Goal: Obtain resource: Obtain resource

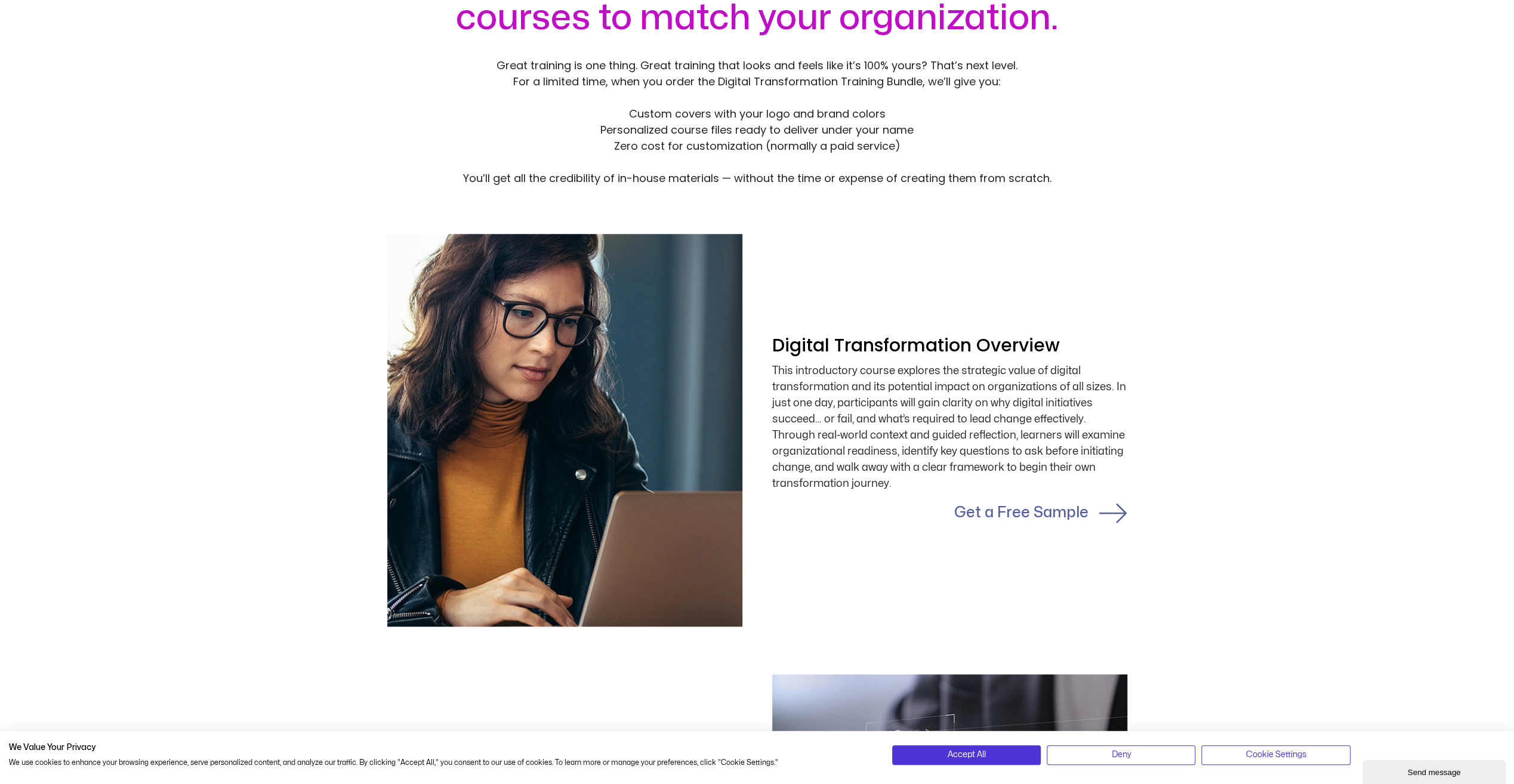
scroll to position [1098, 0]
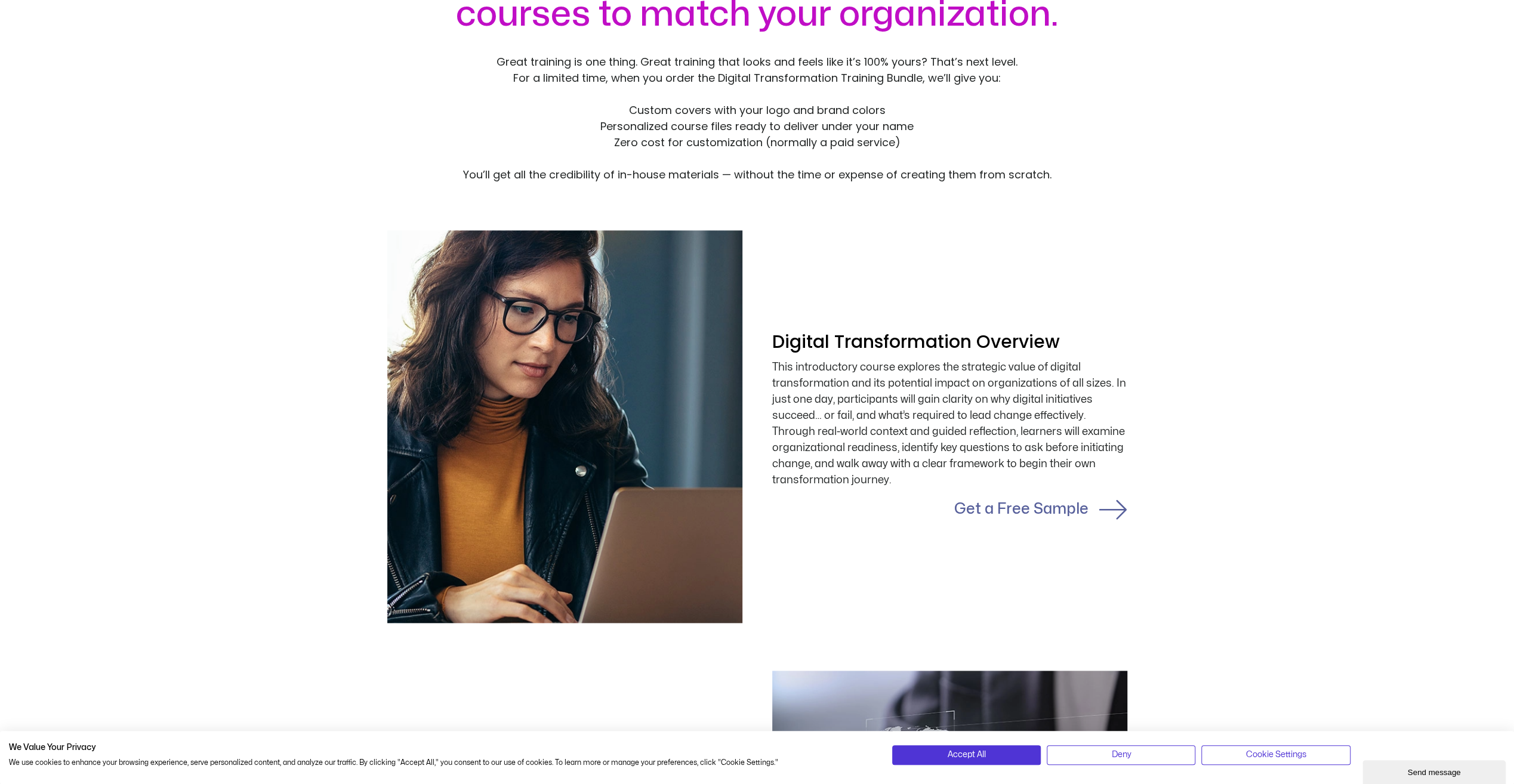
click at [1074, 512] on link "Get a Free Sample" at bounding box center [1021, 509] width 135 height 15
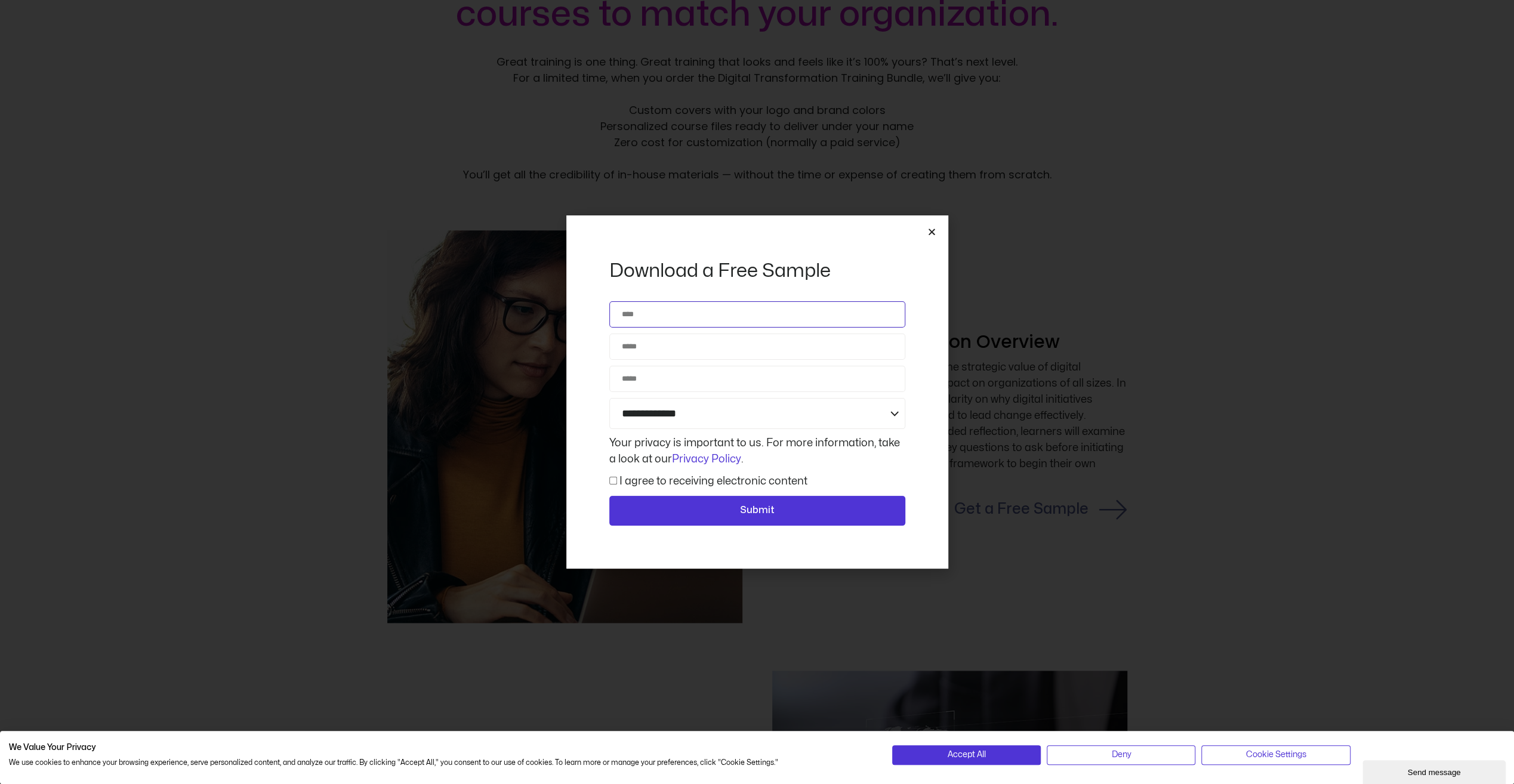
click at [639, 319] on input "Name" at bounding box center [757, 314] width 296 height 26
type input "**********"
click at [640, 350] on input "Email" at bounding box center [757, 346] width 296 height 26
type input "**********"
click at [664, 386] on input "Phone" at bounding box center [757, 378] width 296 height 26
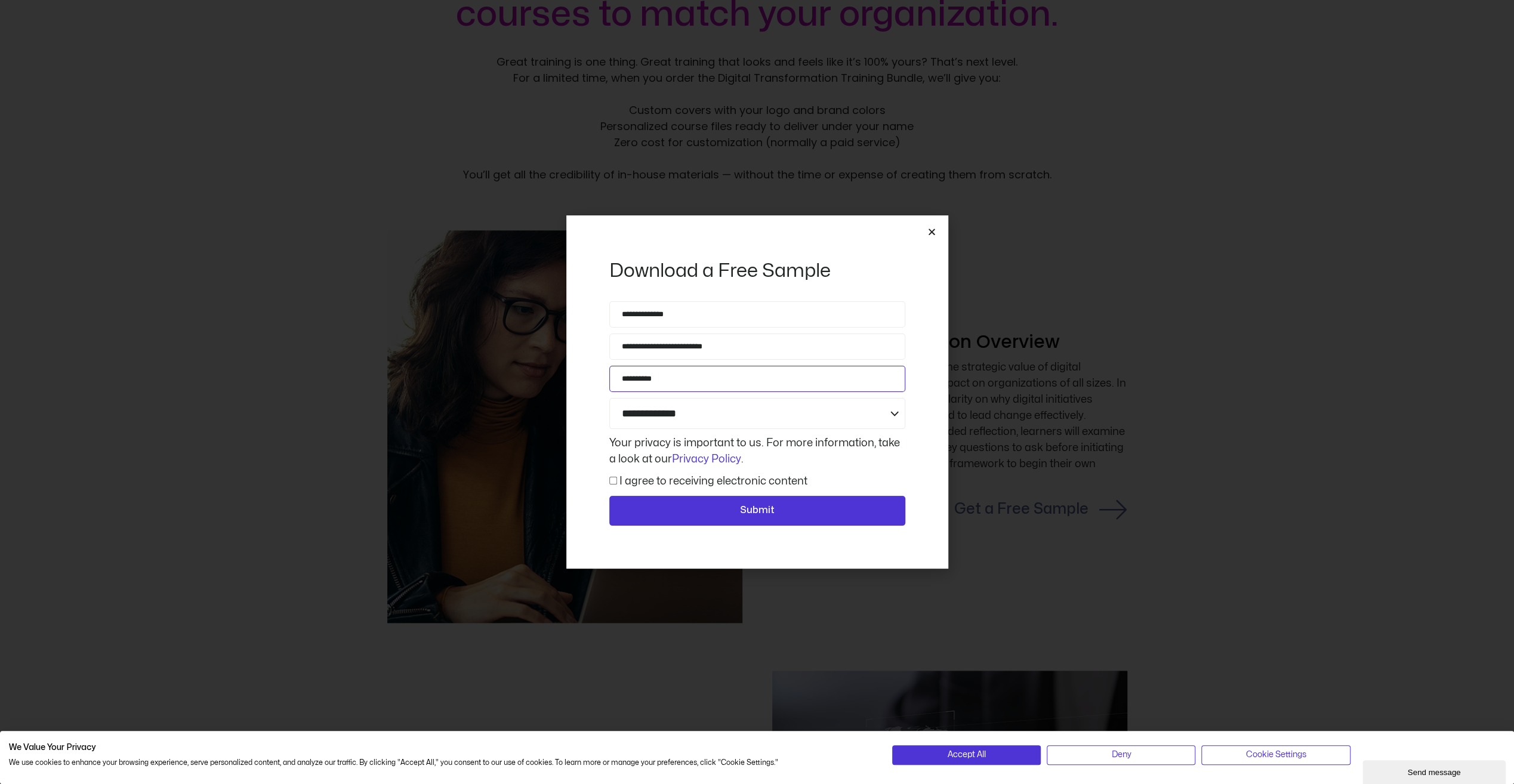
type input "**********"
click at [896, 414] on select "**********" at bounding box center [757, 414] width 296 height 31
select select "**********"
click at [610, 398] on select "**********" at bounding box center [757, 414] width 296 height 31
click at [710, 476] on label "I agree to receiving electronic content" at bounding box center [713, 481] width 188 height 10
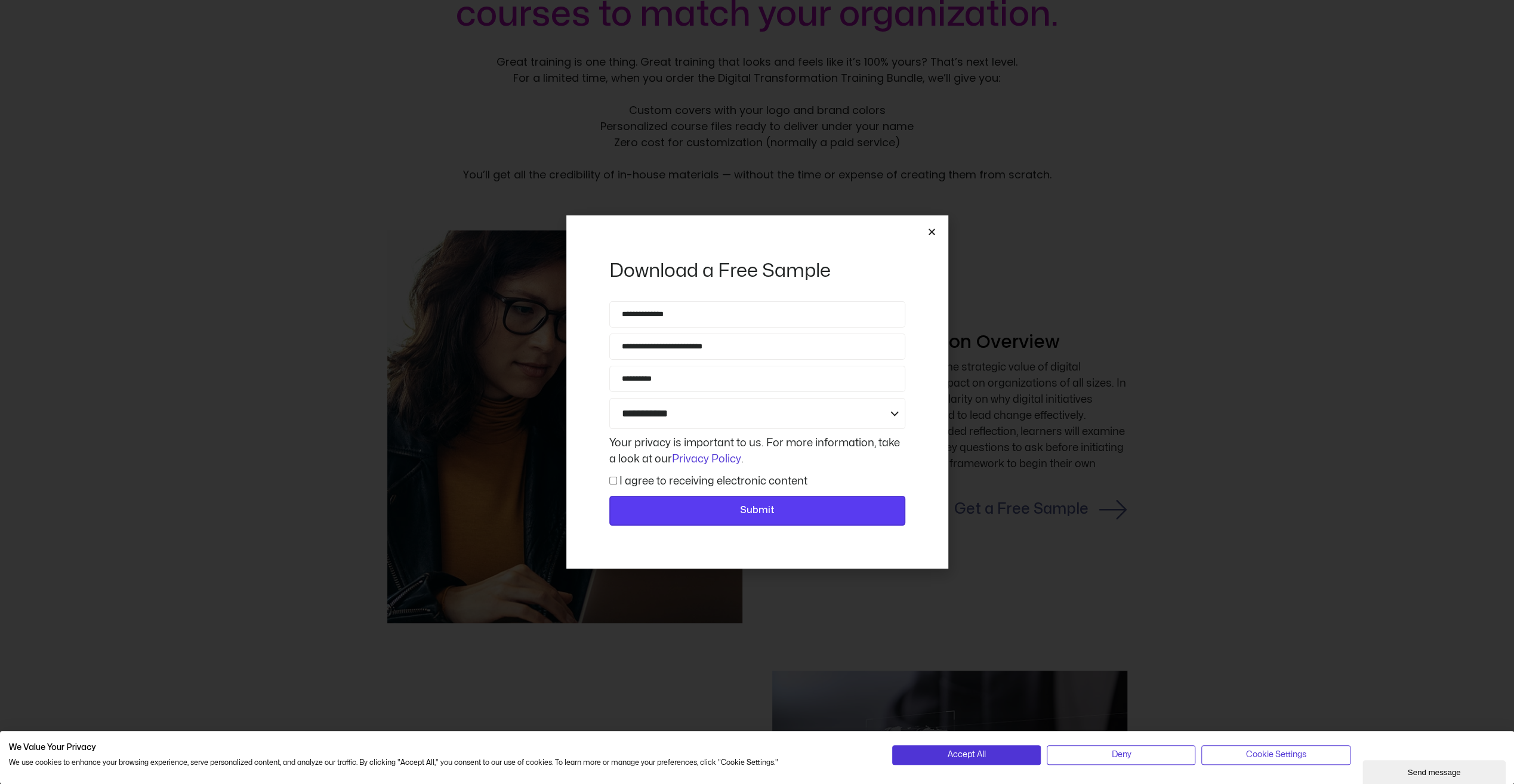
click at [763, 516] on span "Submit" at bounding box center [757, 511] width 35 height 16
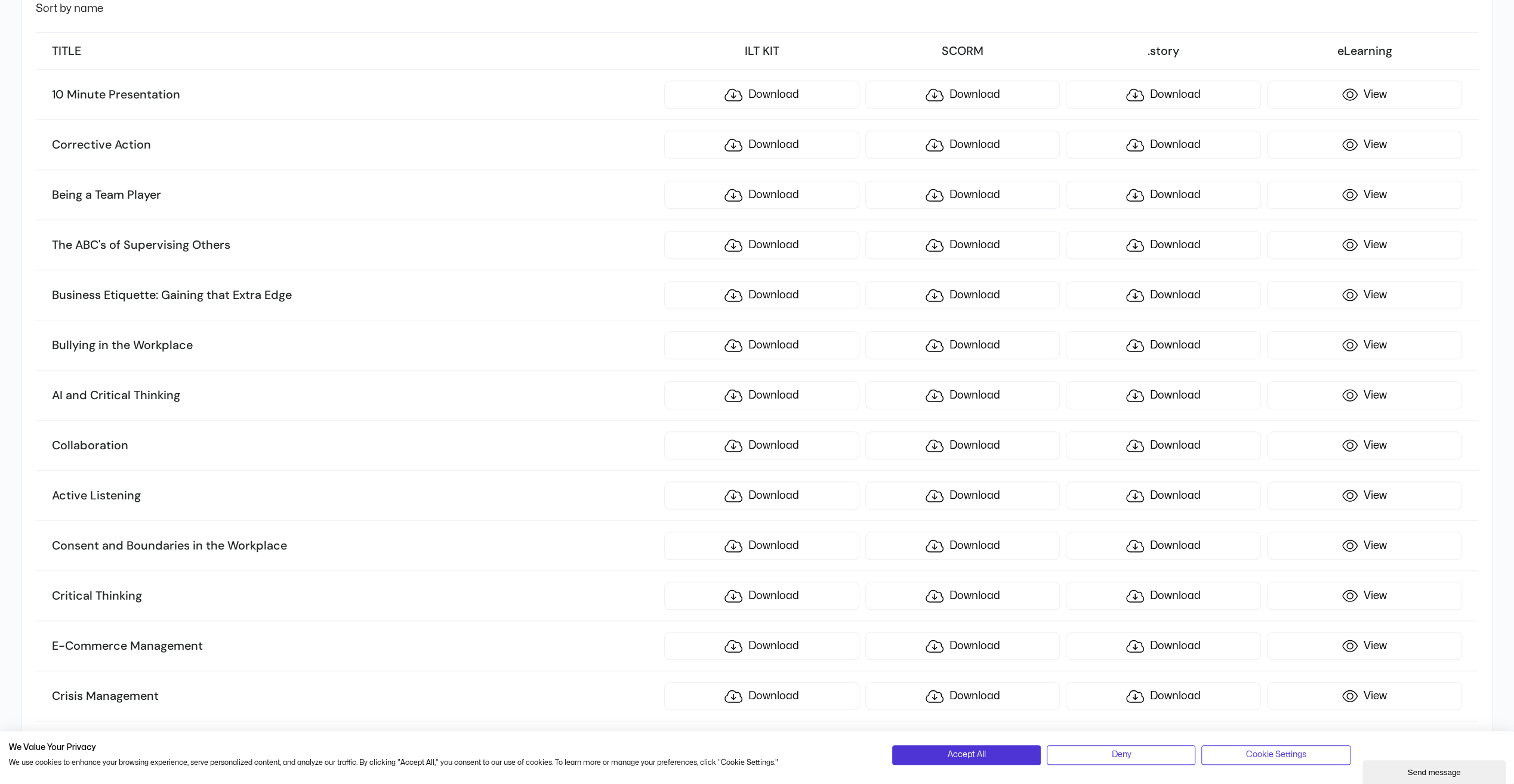
scroll to position [716, 0]
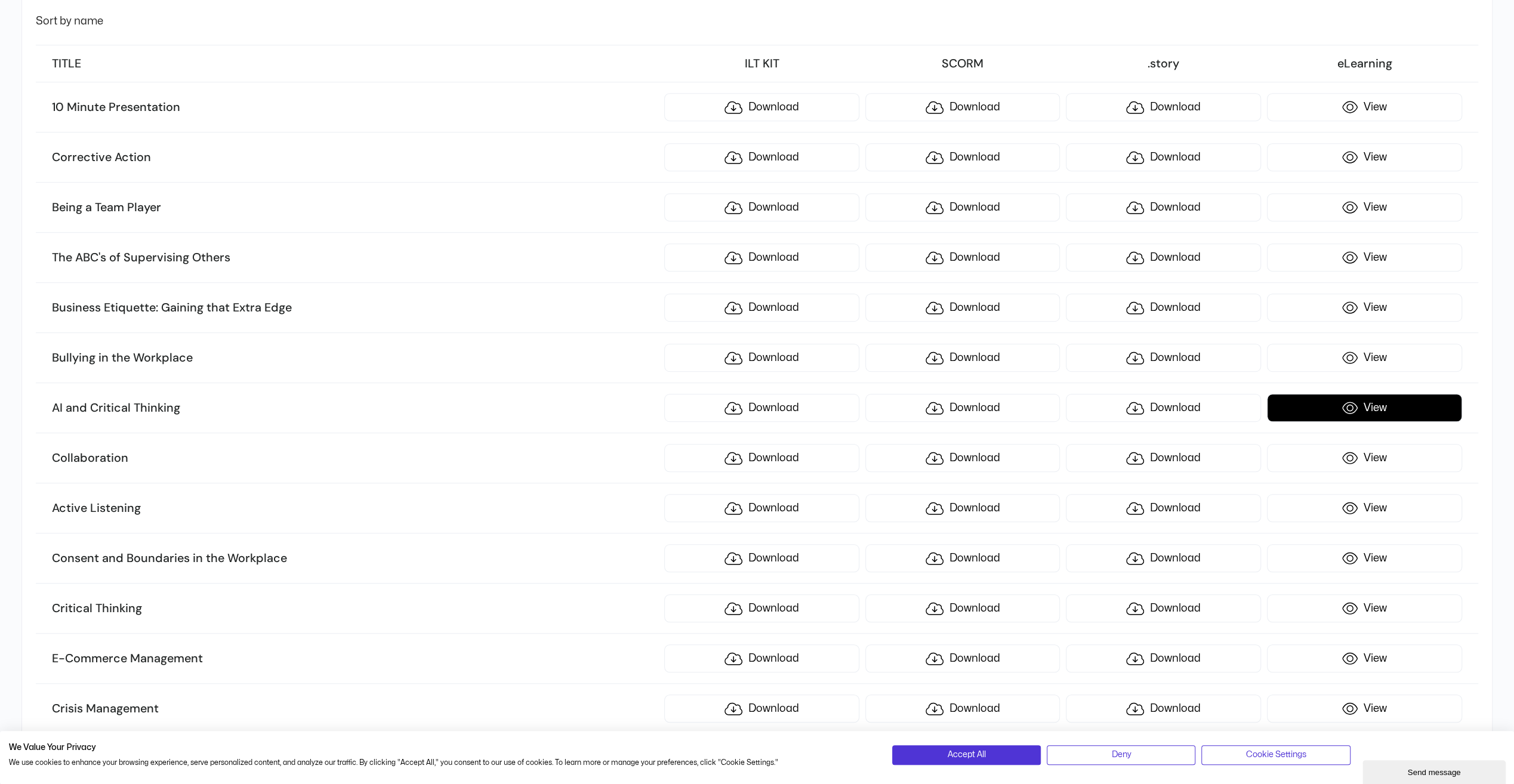
click at [1371, 402] on link "View" at bounding box center [1364, 407] width 195 height 28
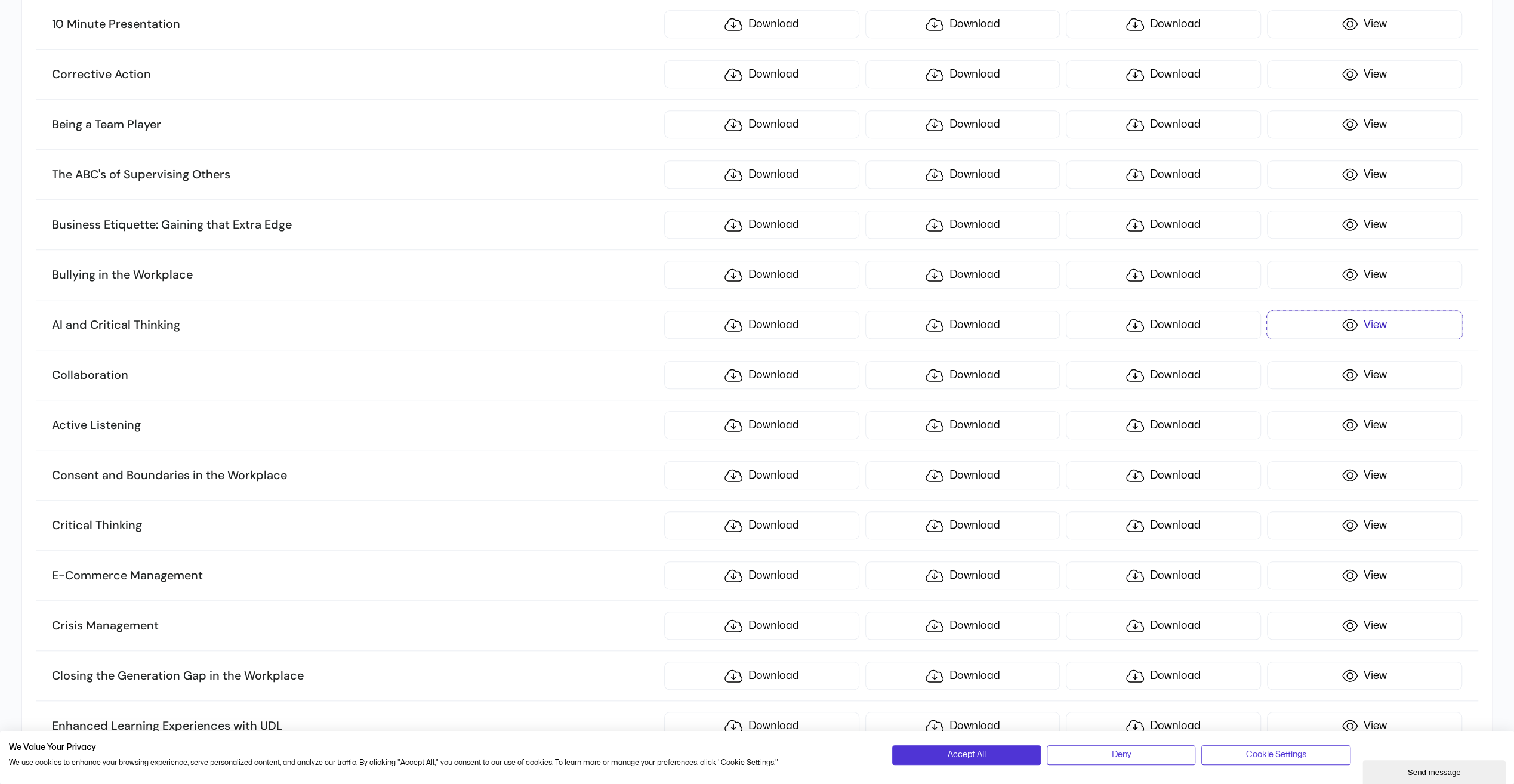
scroll to position [801, 0]
click at [1384, 513] on link "View" at bounding box center [1364, 522] width 195 height 28
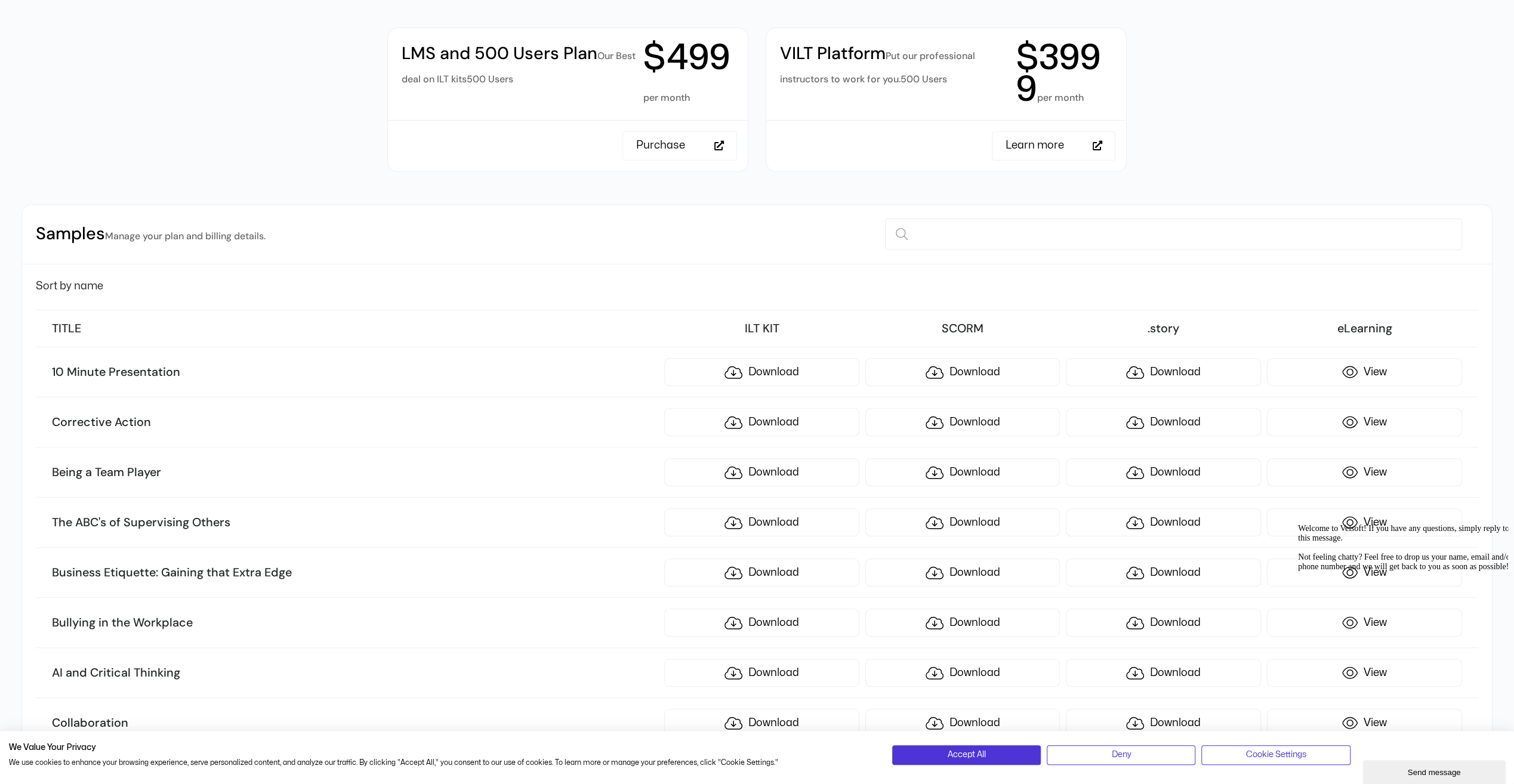
scroll to position [478, 0]
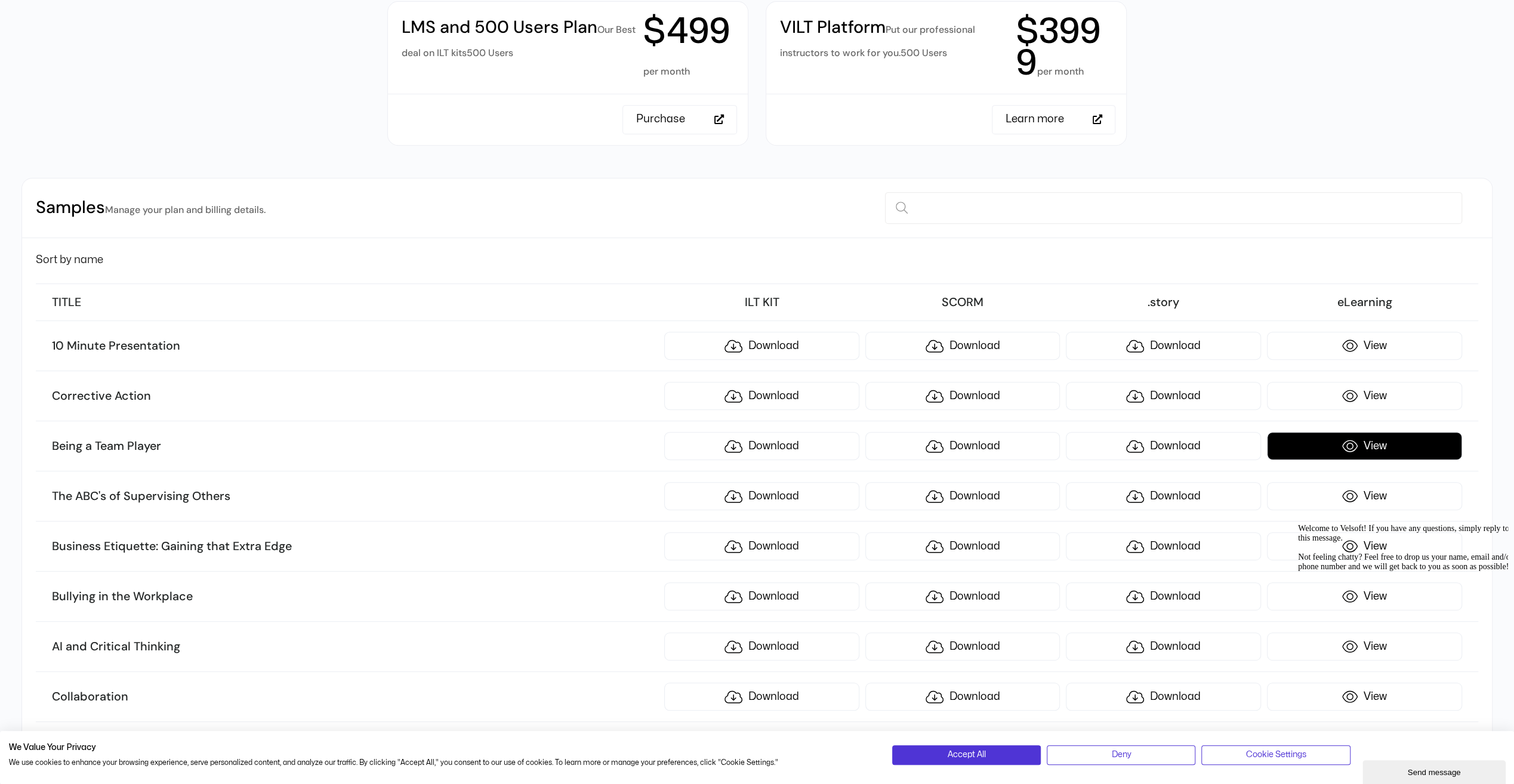
click at [1384, 441] on link "View" at bounding box center [1364, 446] width 195 height 28
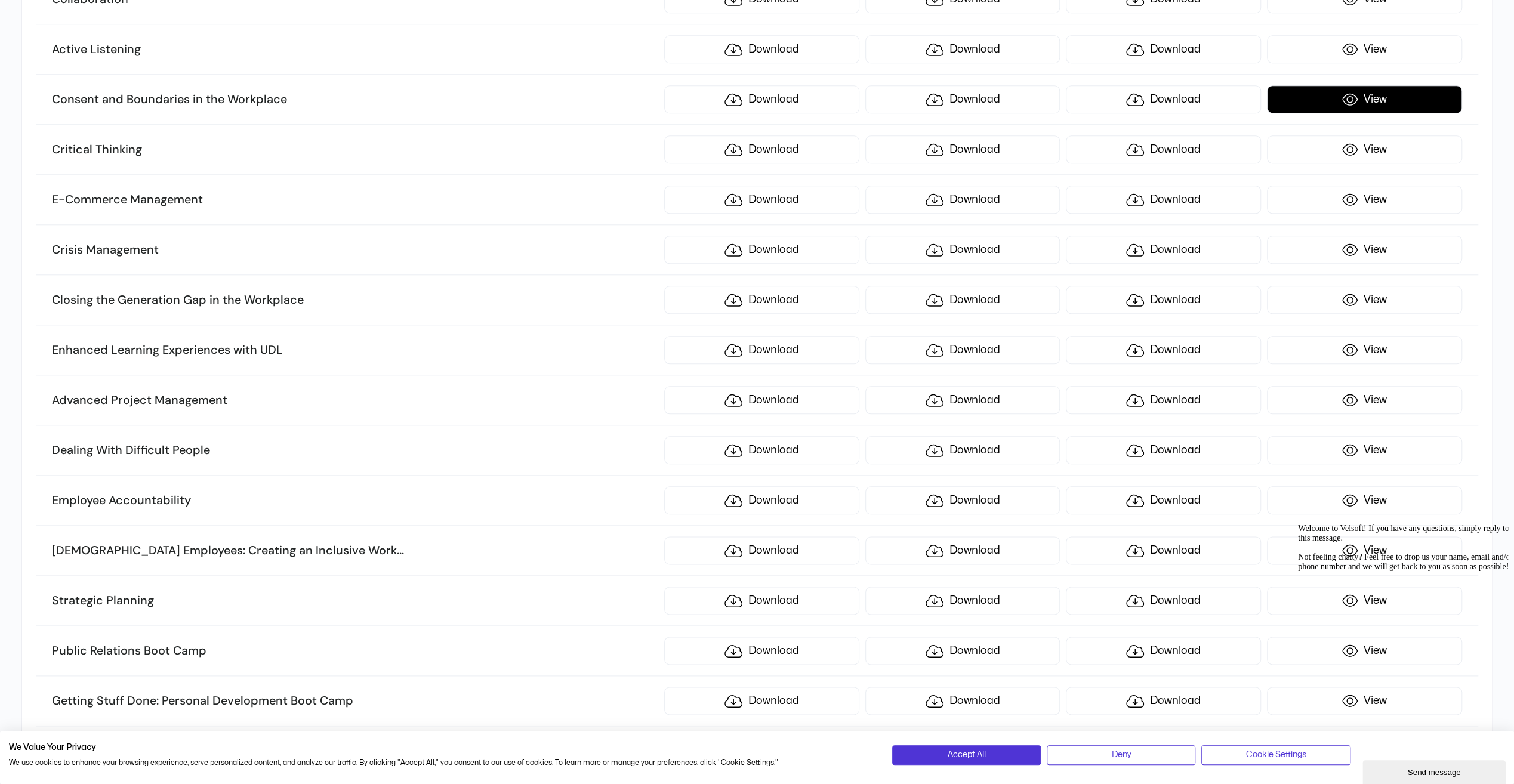
scroll to position [1193, 0]
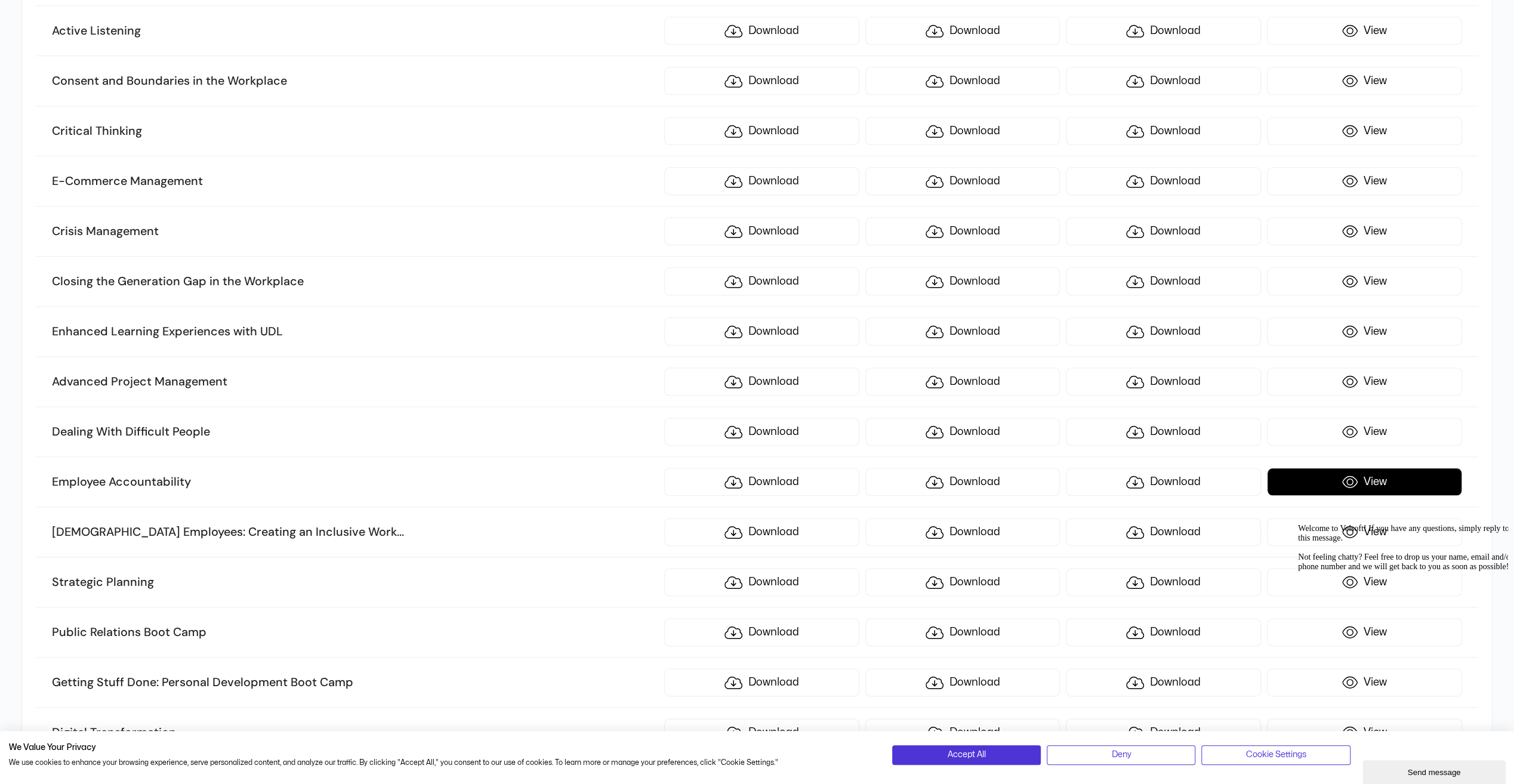
click at [1352, 478] on link "View" at bounding box center [1364, 482] width 195 height 28
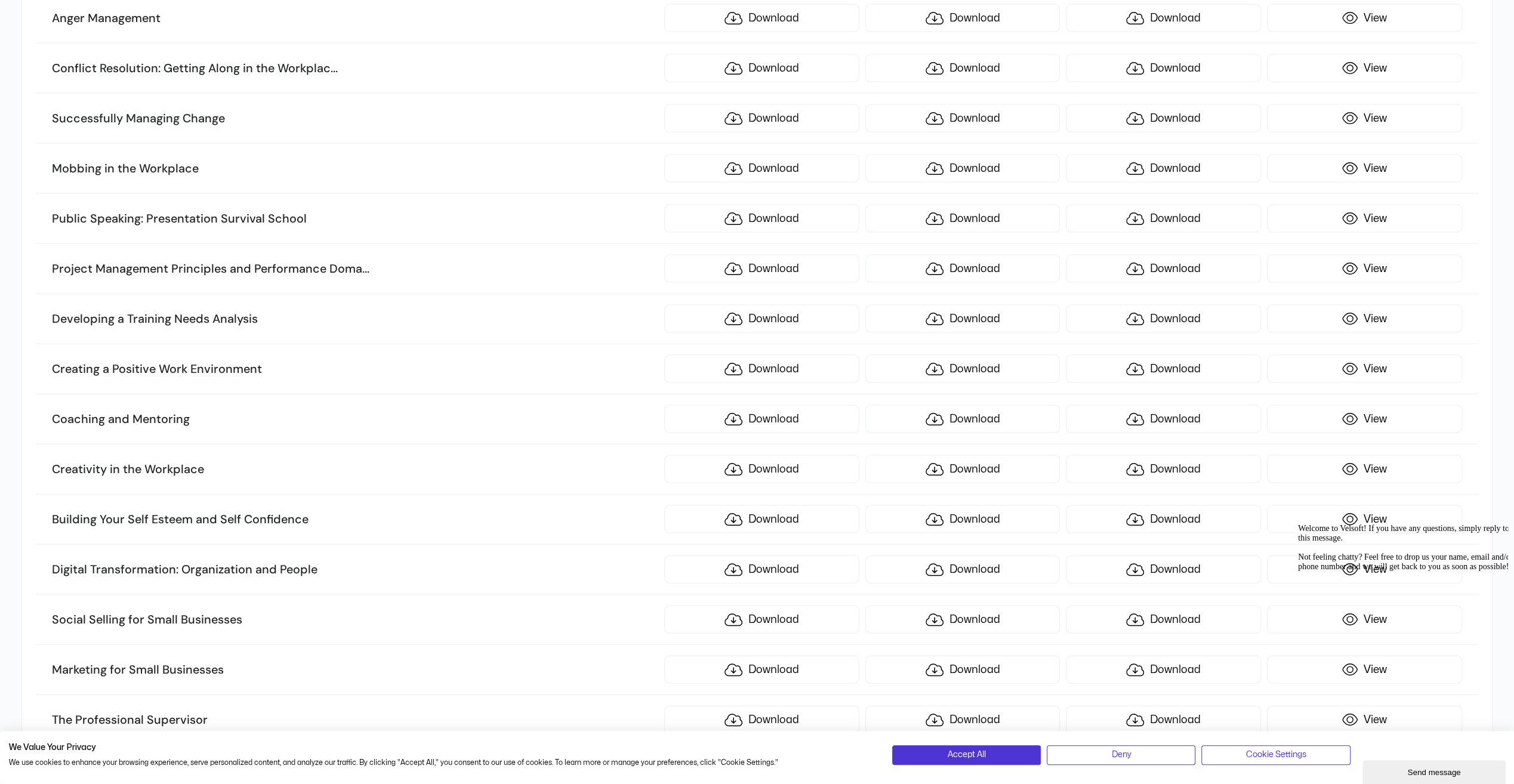
scroll to position [2327, 0]
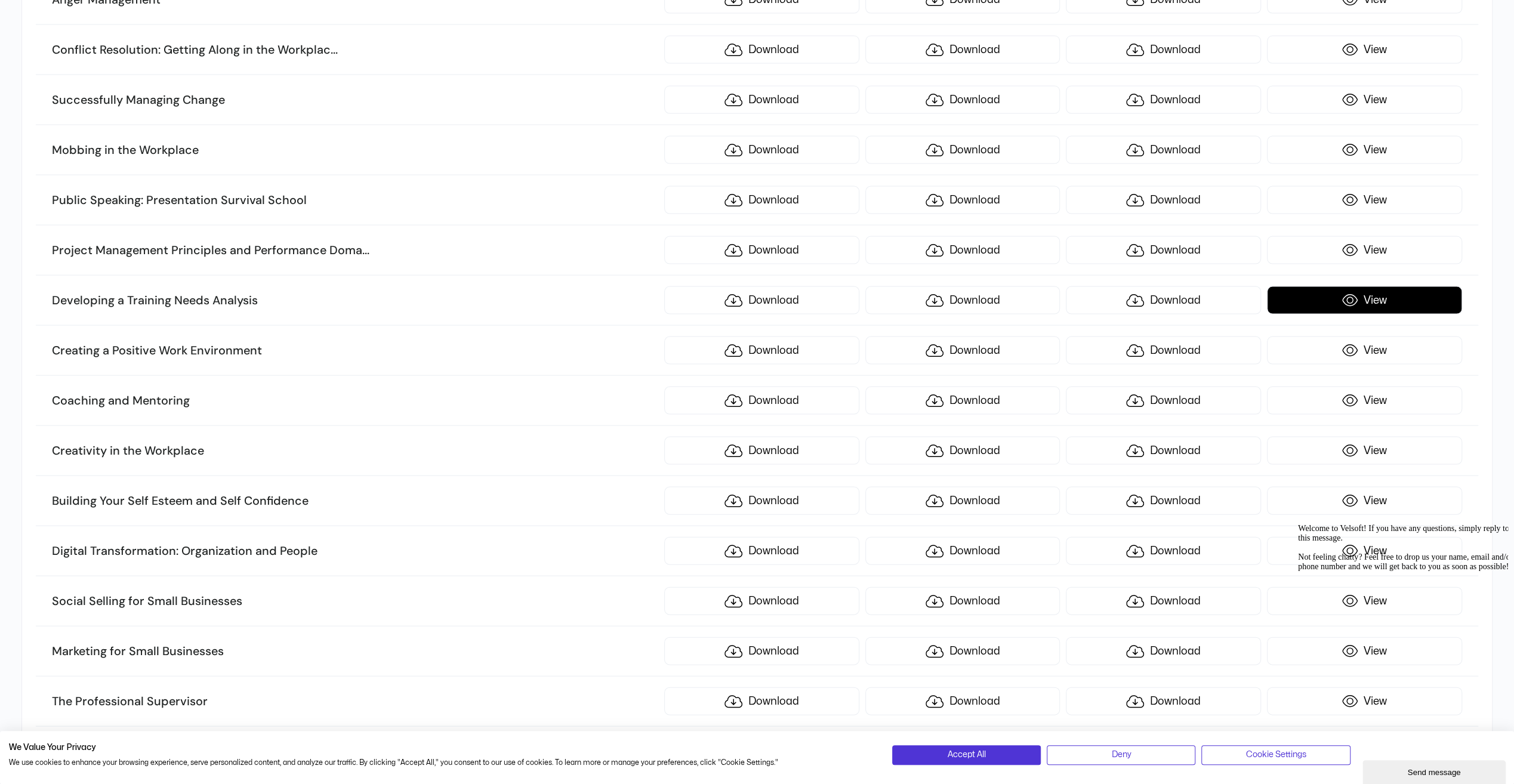
click at [1340, 287] on link "View" at bounding box center [1364, 300] width 195 height 28
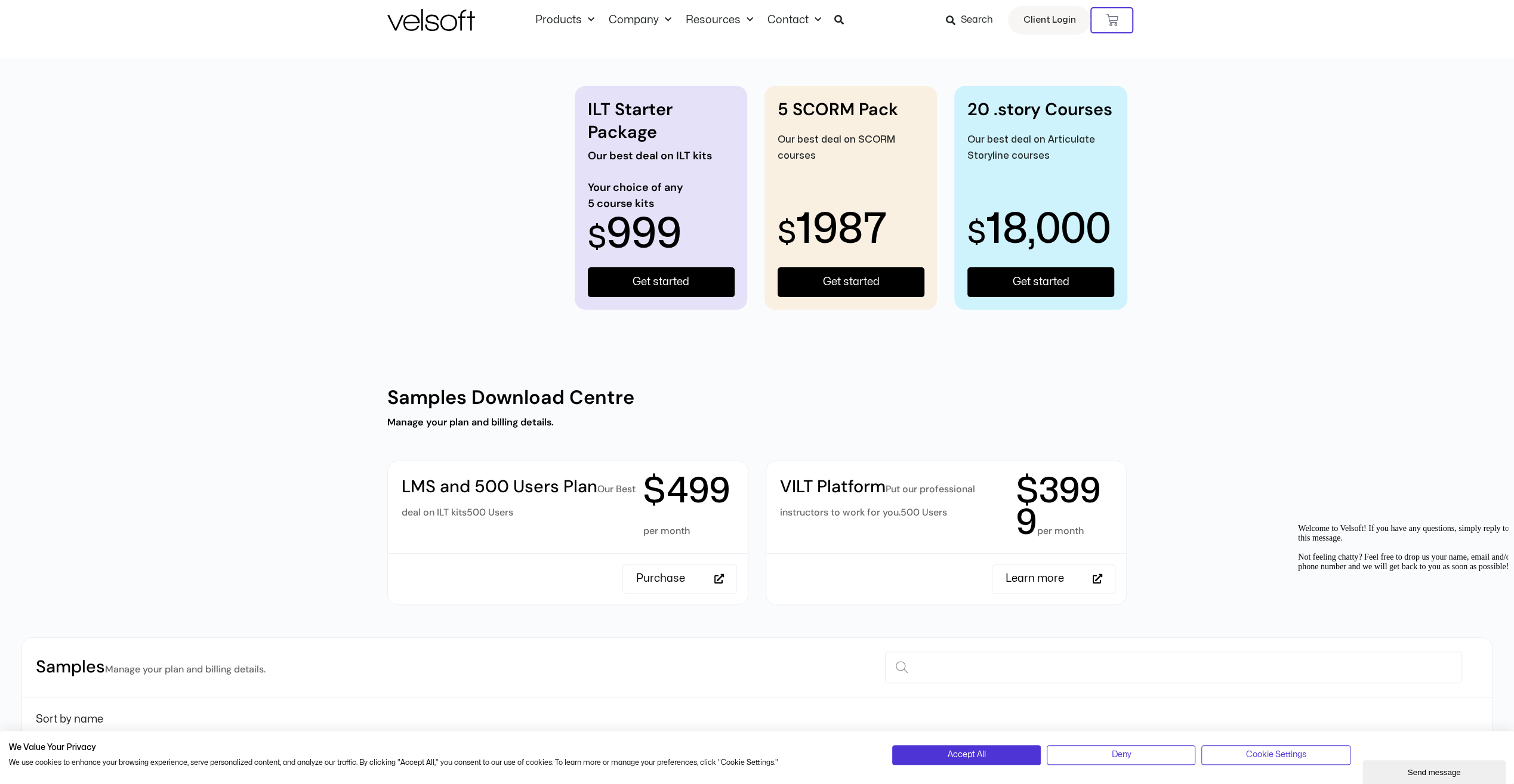
scroll to position [0, 0]
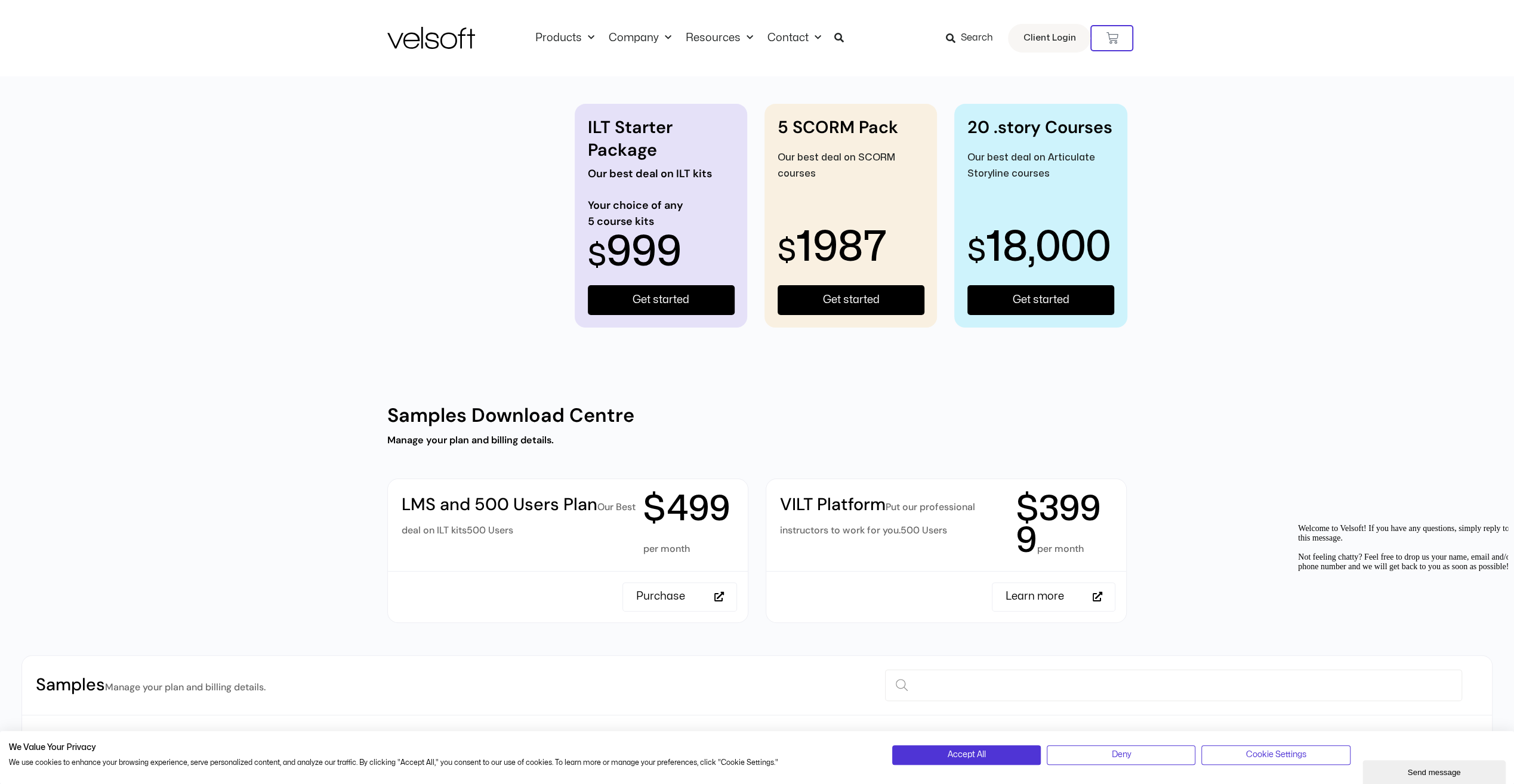
click at [456, 33] on img at bounding box center [431, 38] width 88 height 22
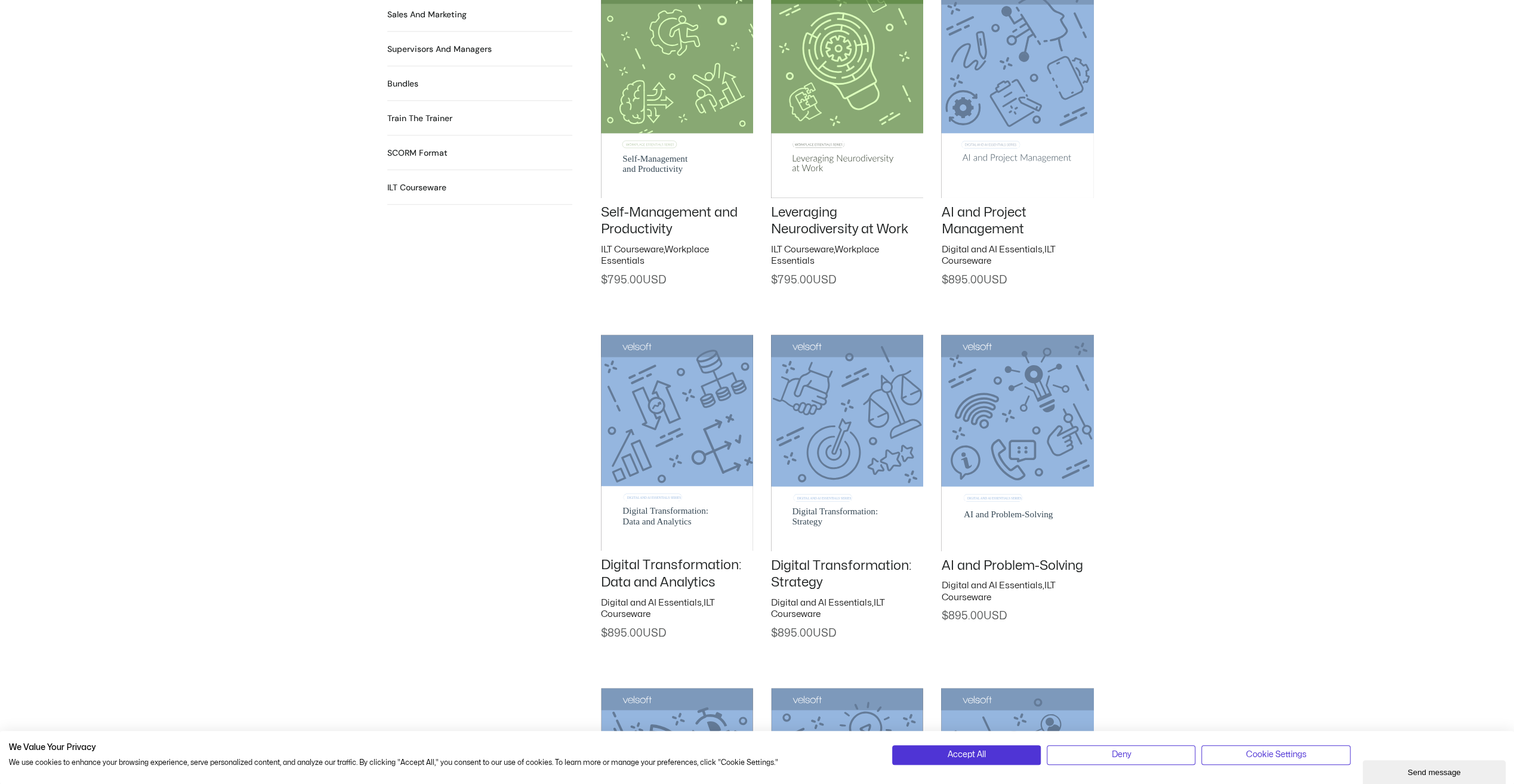
scroll to position [1372, 0]
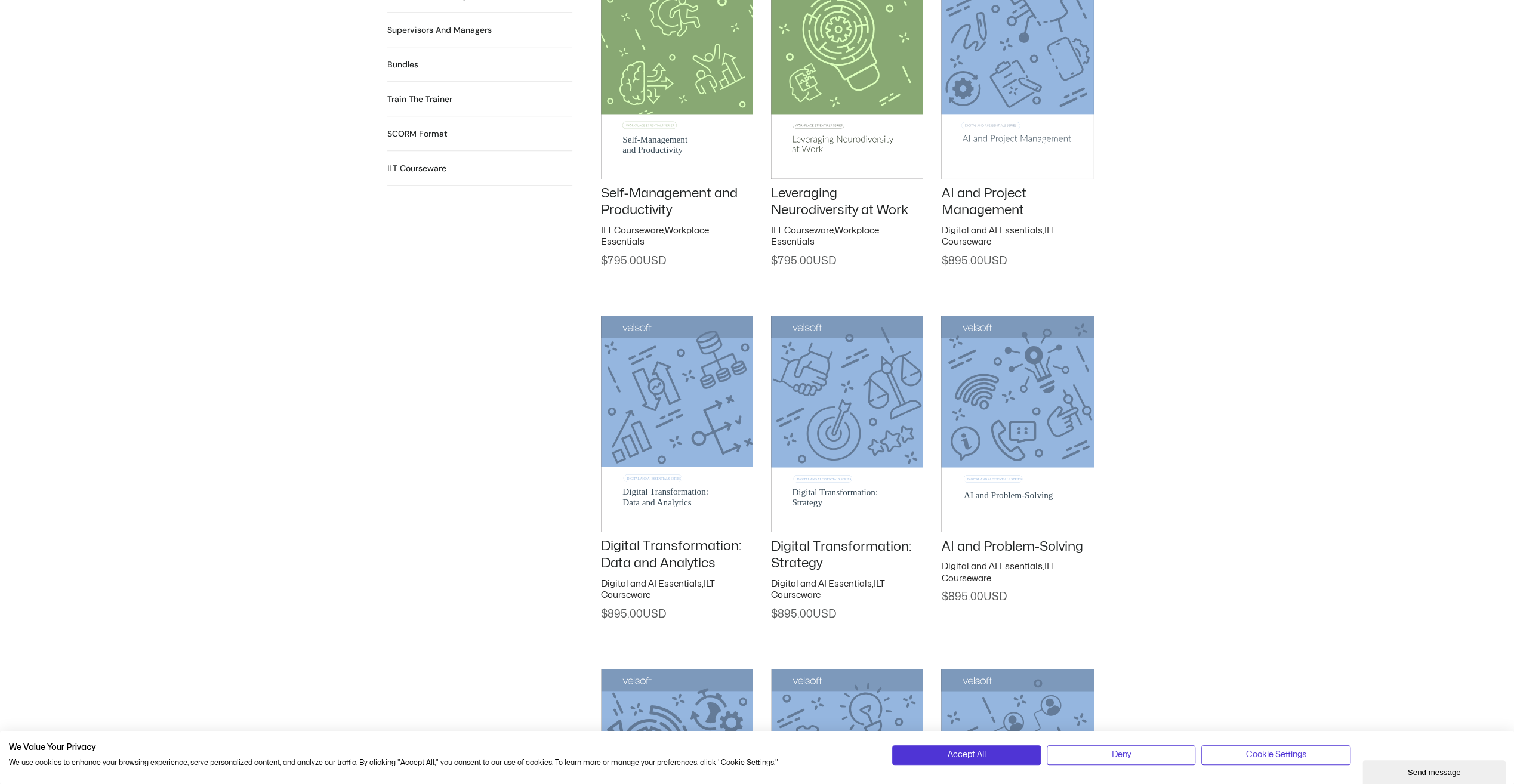
click at [1005, 107] on img at bounding box center [1017, 70] width 152 height 216
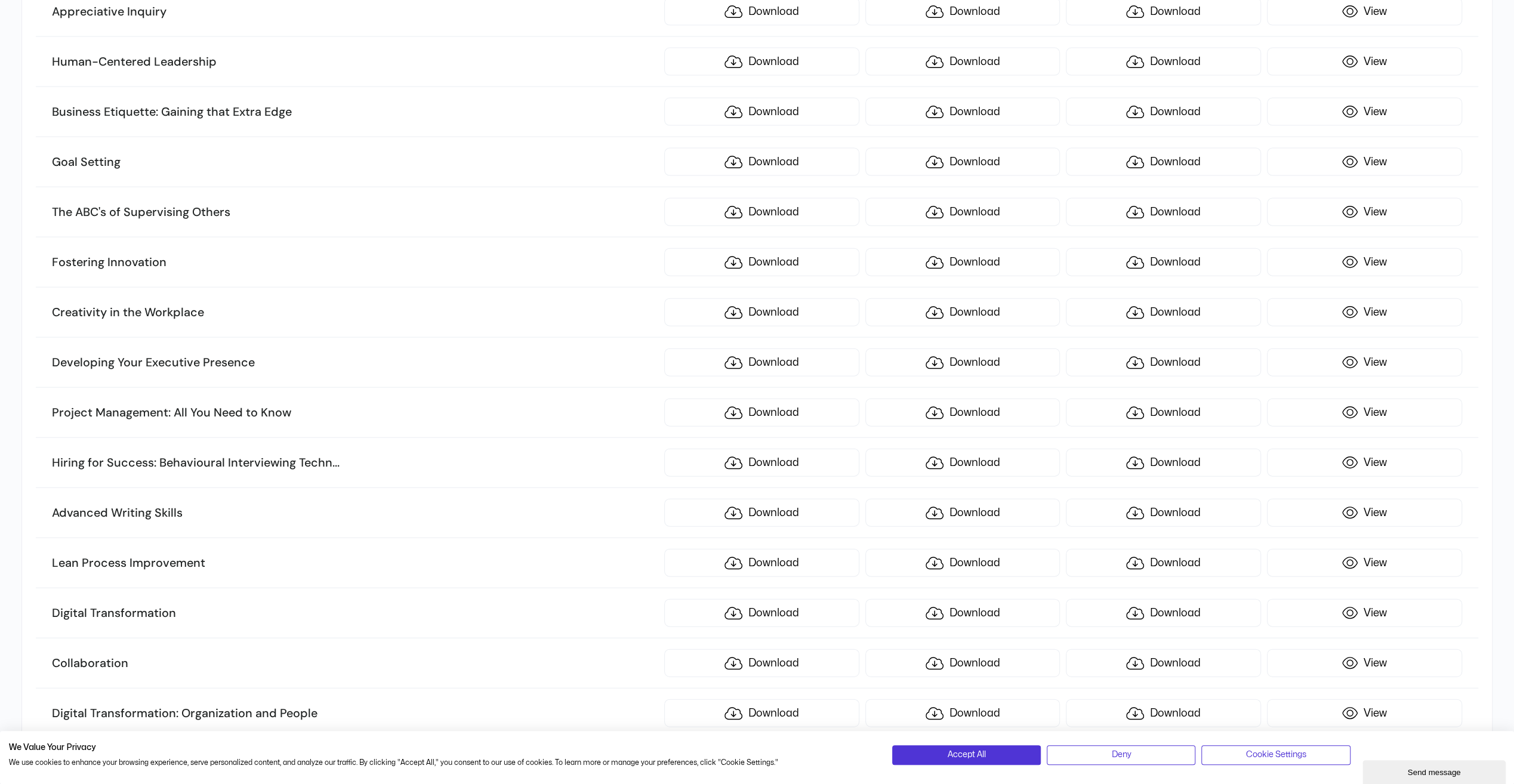
scroll to position [2644, 0]
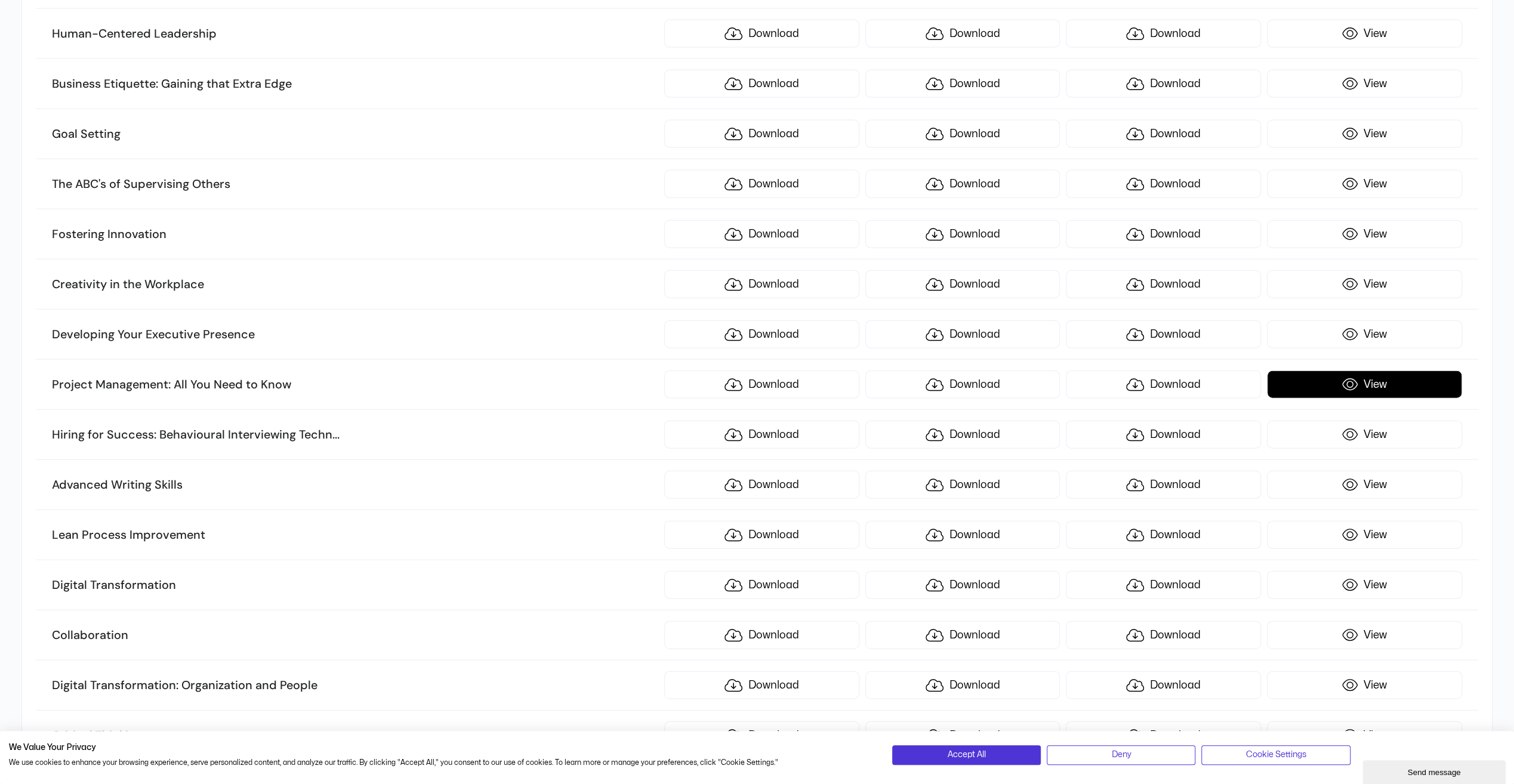
click at [1384, 370] on link "View" at bounding box center [1364, 384] width 195 height 28
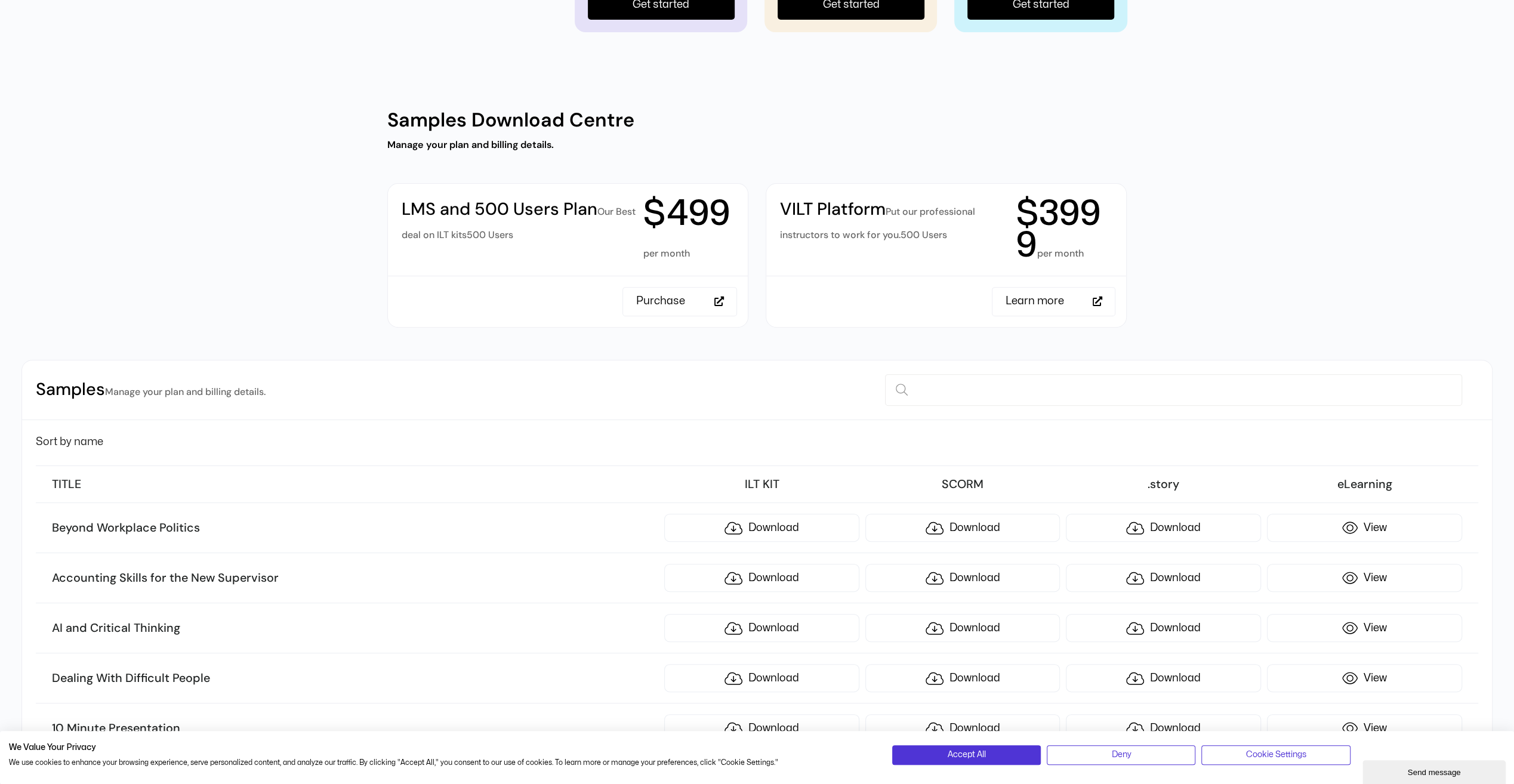
scroll to position [257, 0]
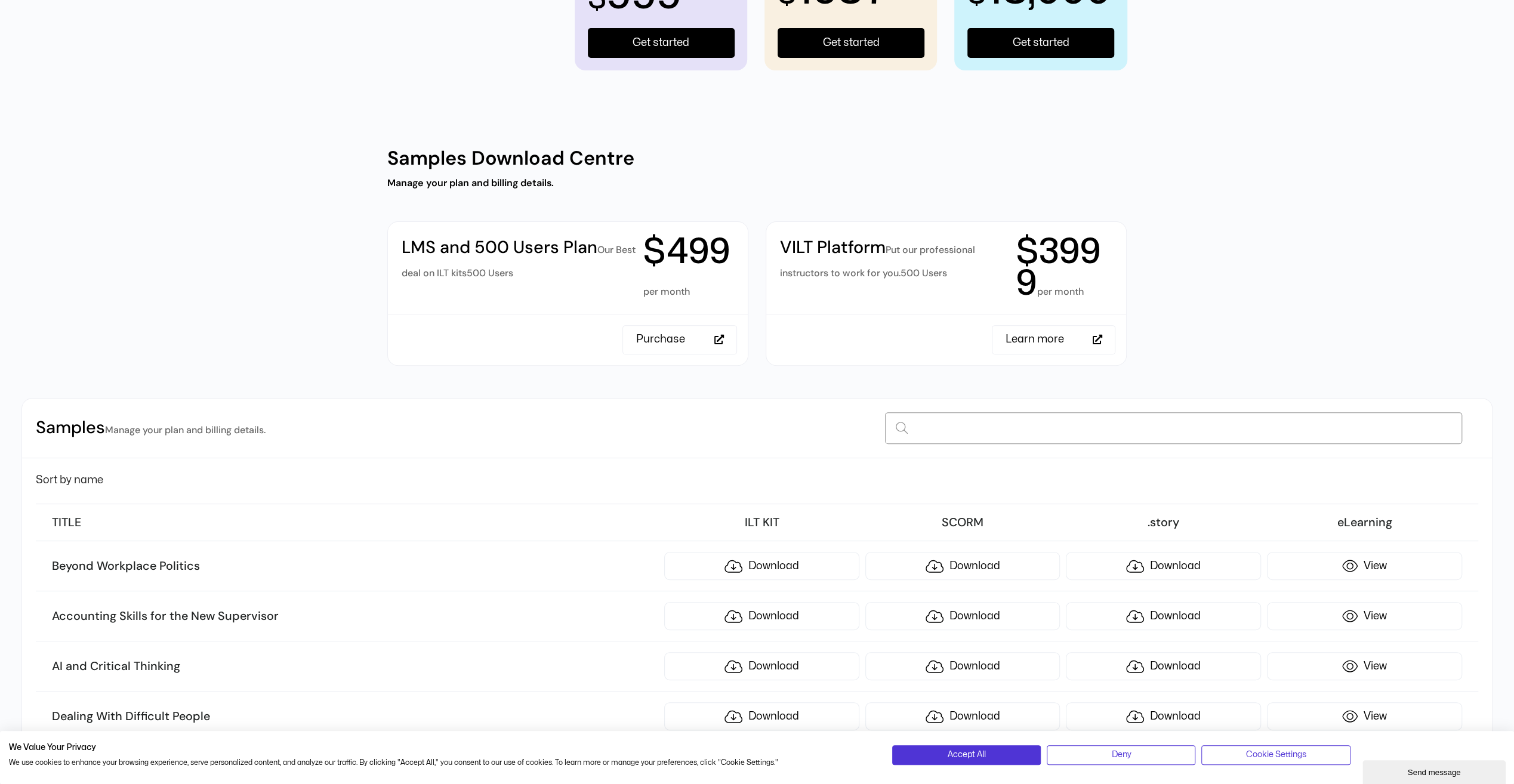
click at [1019, 422] on input at bounding box center [1173, 427] width 577 height 31
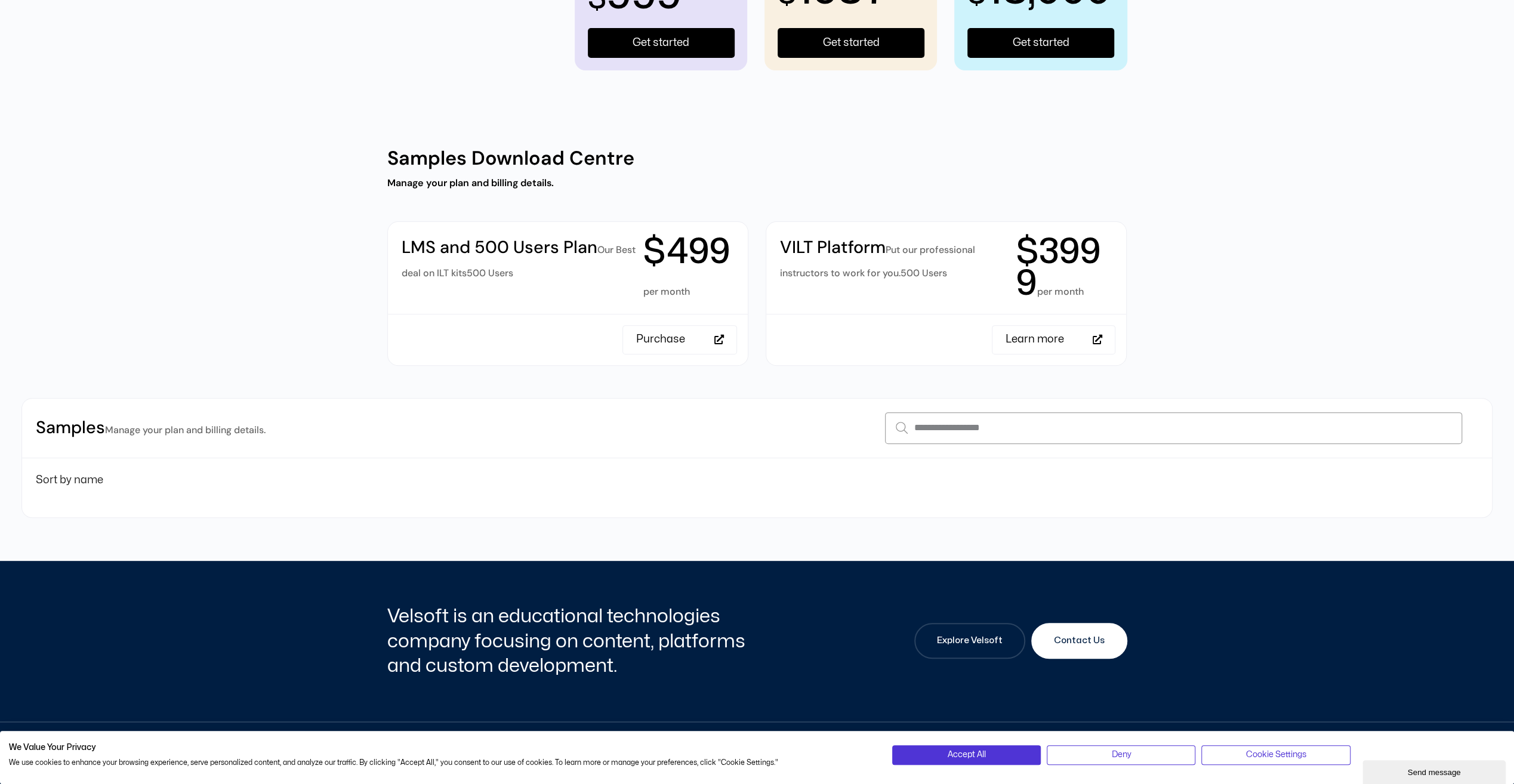
type input "**********"
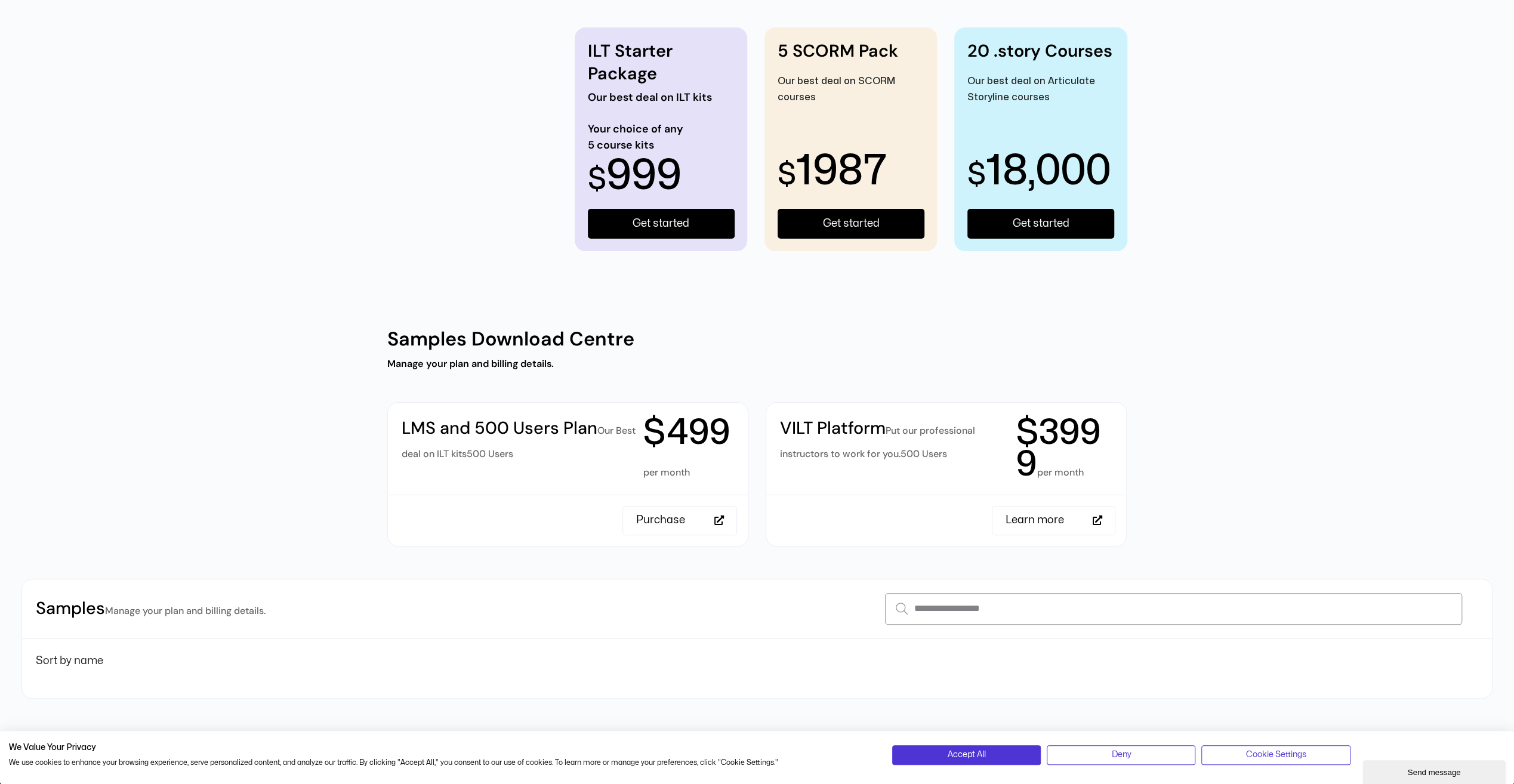
scroll to position [138, 0]
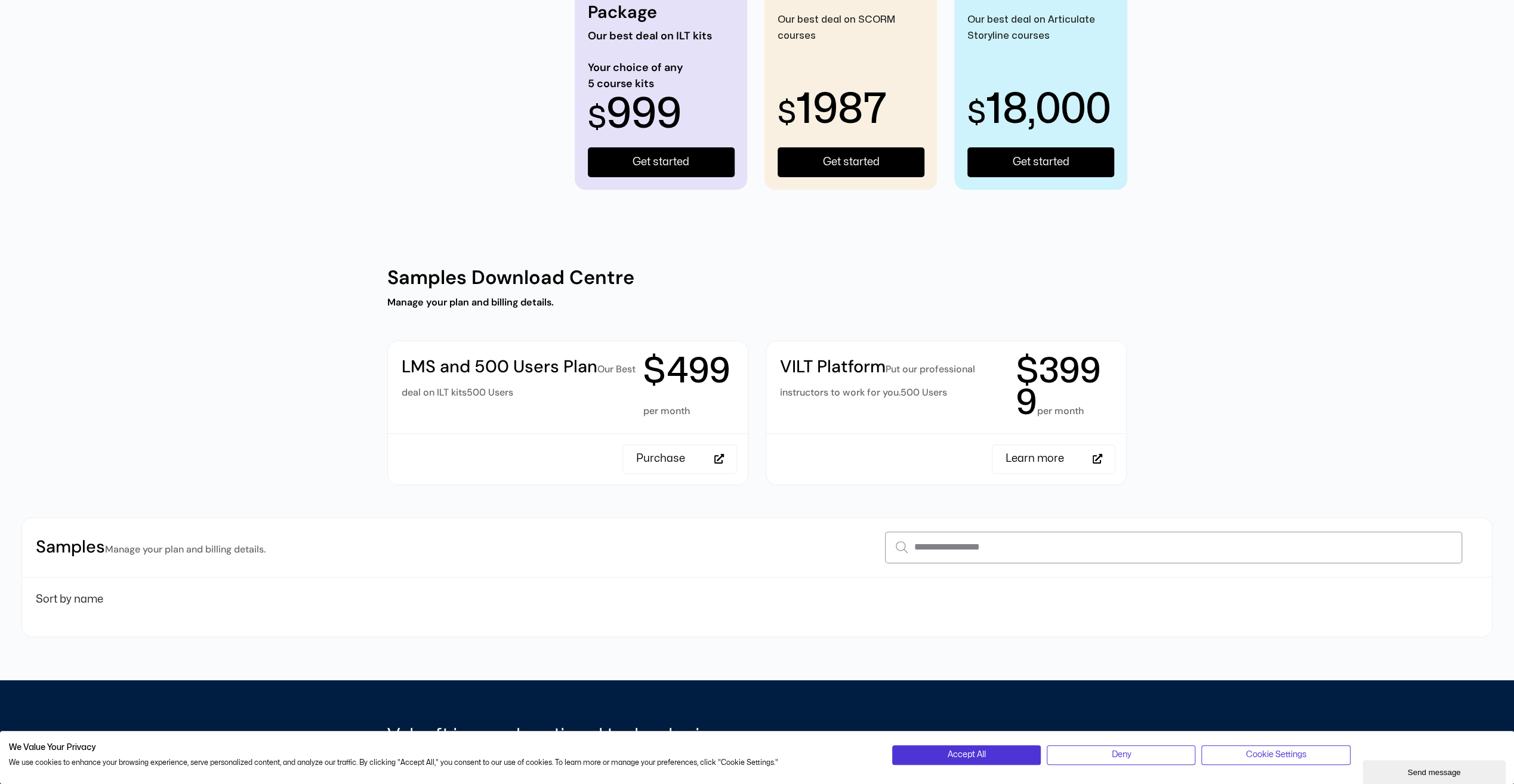
drag, startPoint x: 1024, startPoint y: 547, endPoint x: 845, endPoint y: 563, distance: 179.7
click at [845, 563] on div "**********" at bounding box center [757, 548] width 1469 height 60
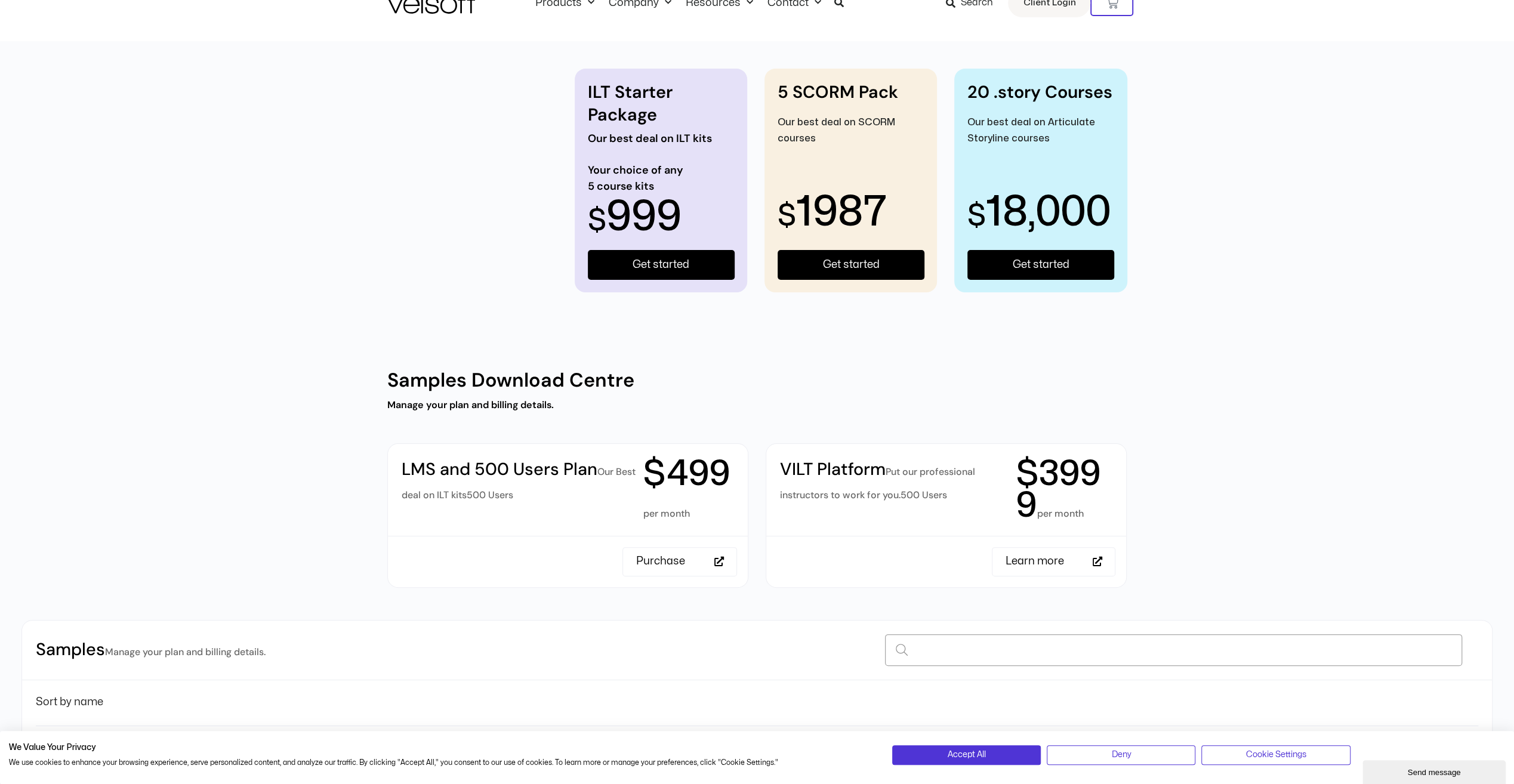
scroll to position [60, 0]
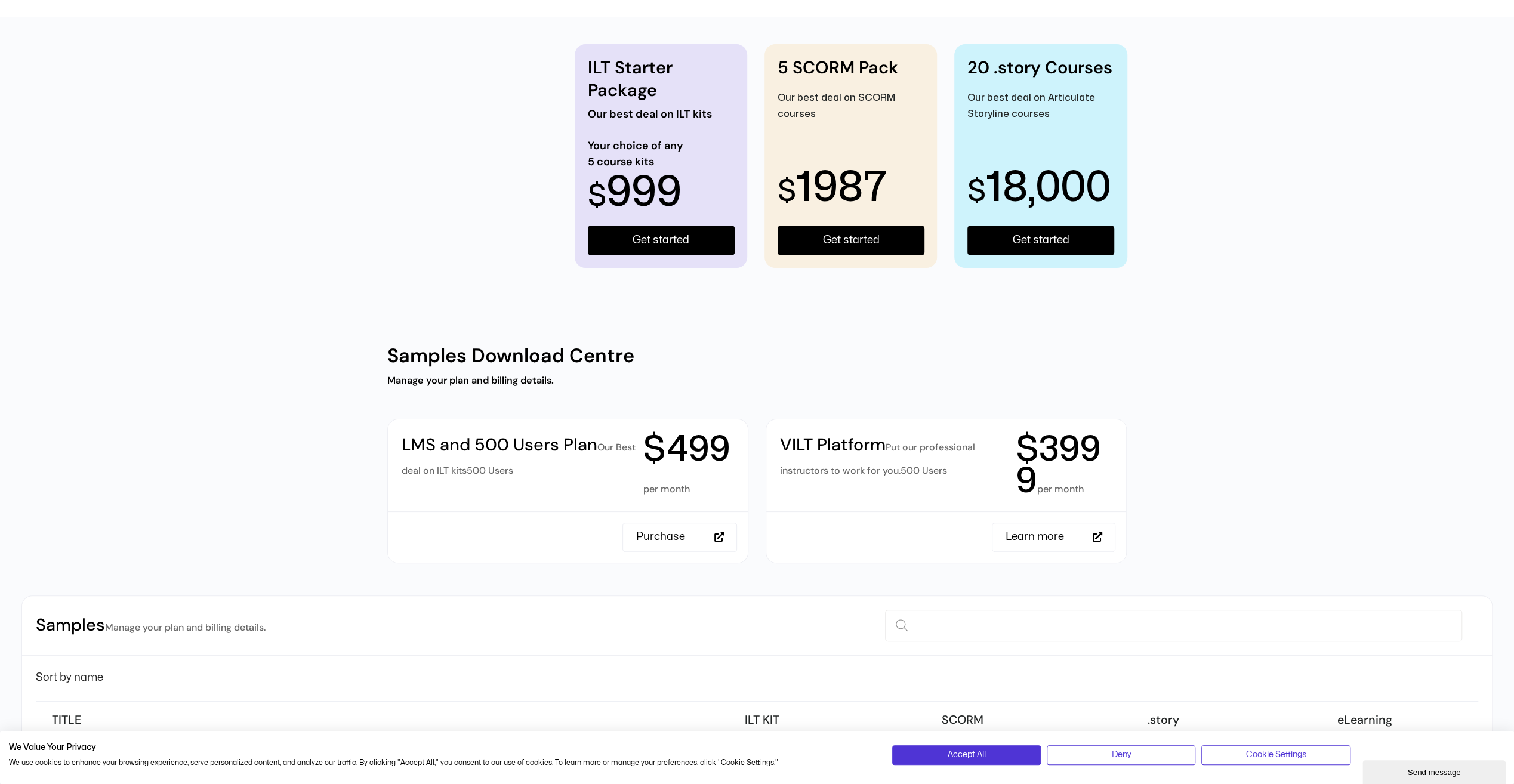
click at [648, 120] on h2 "Our best deal on ILT kits" at bounding box center [660, 114] width 146 height 14
click at [659, 158] on h2 "Your choice of any 5 course kits" at bounding box center [660, 153] width 146 height 32
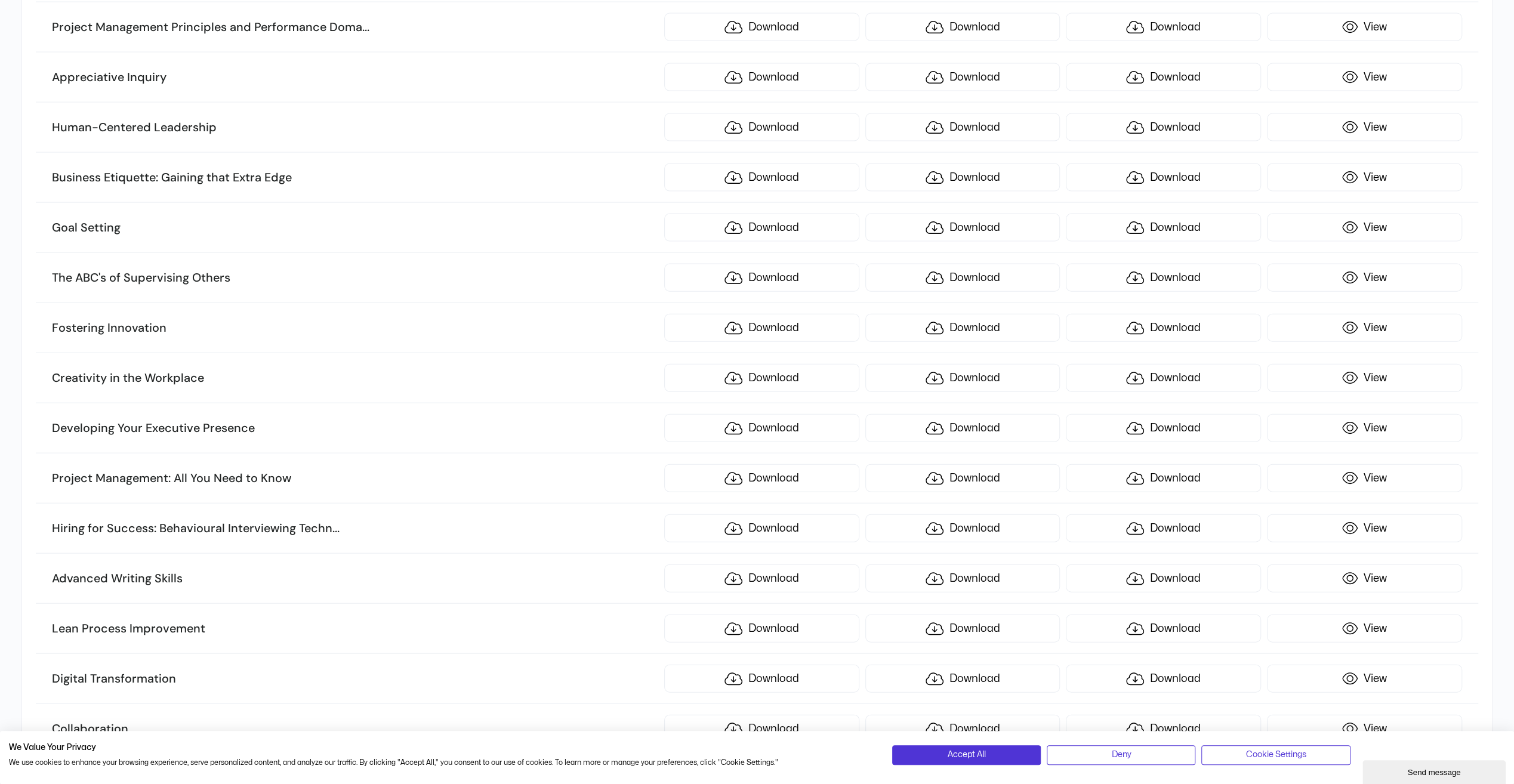
scroll to position [2565, 0]
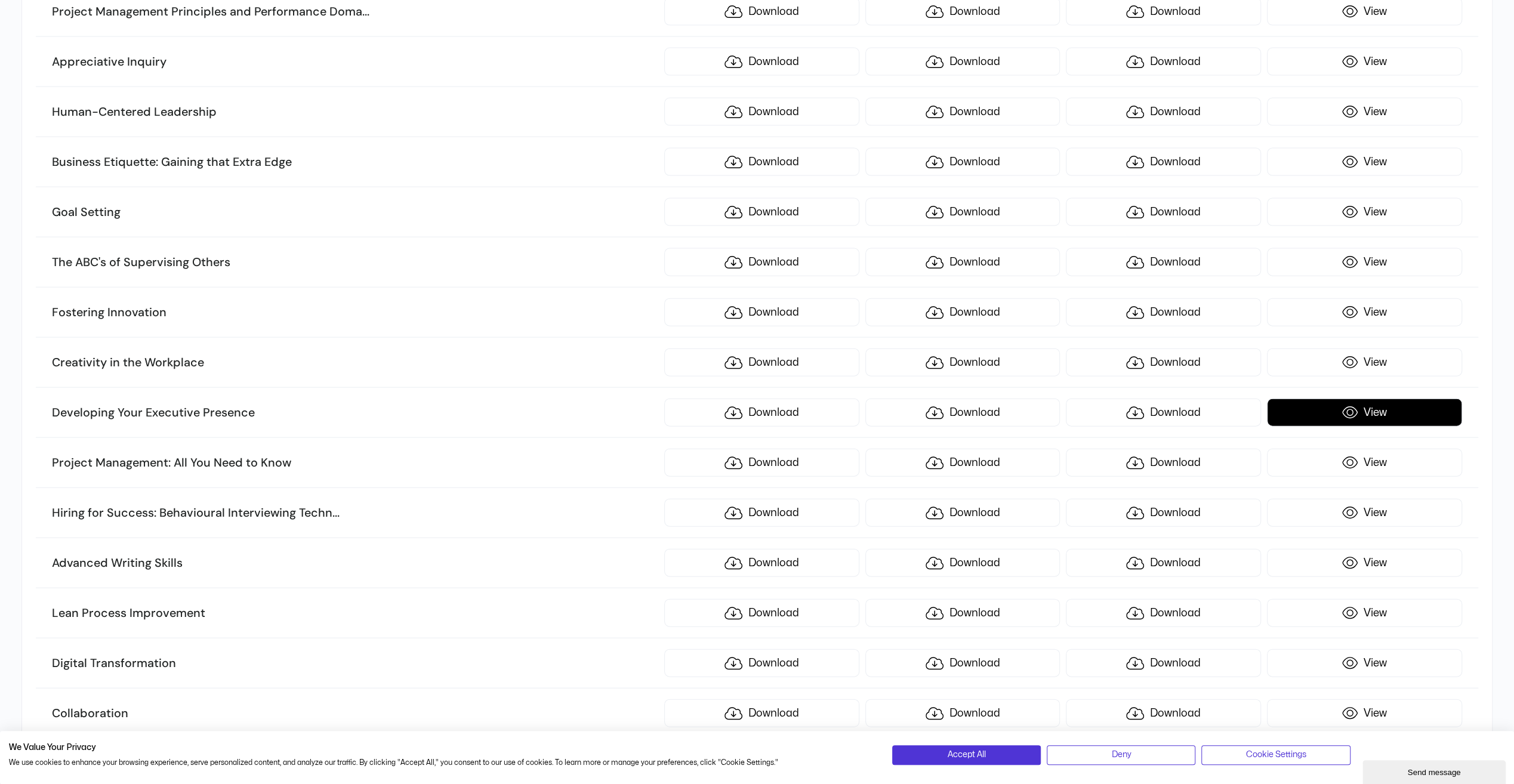
click at [1379, 398] on link "View" at bounding box center [1364, 412] width 195 height 28
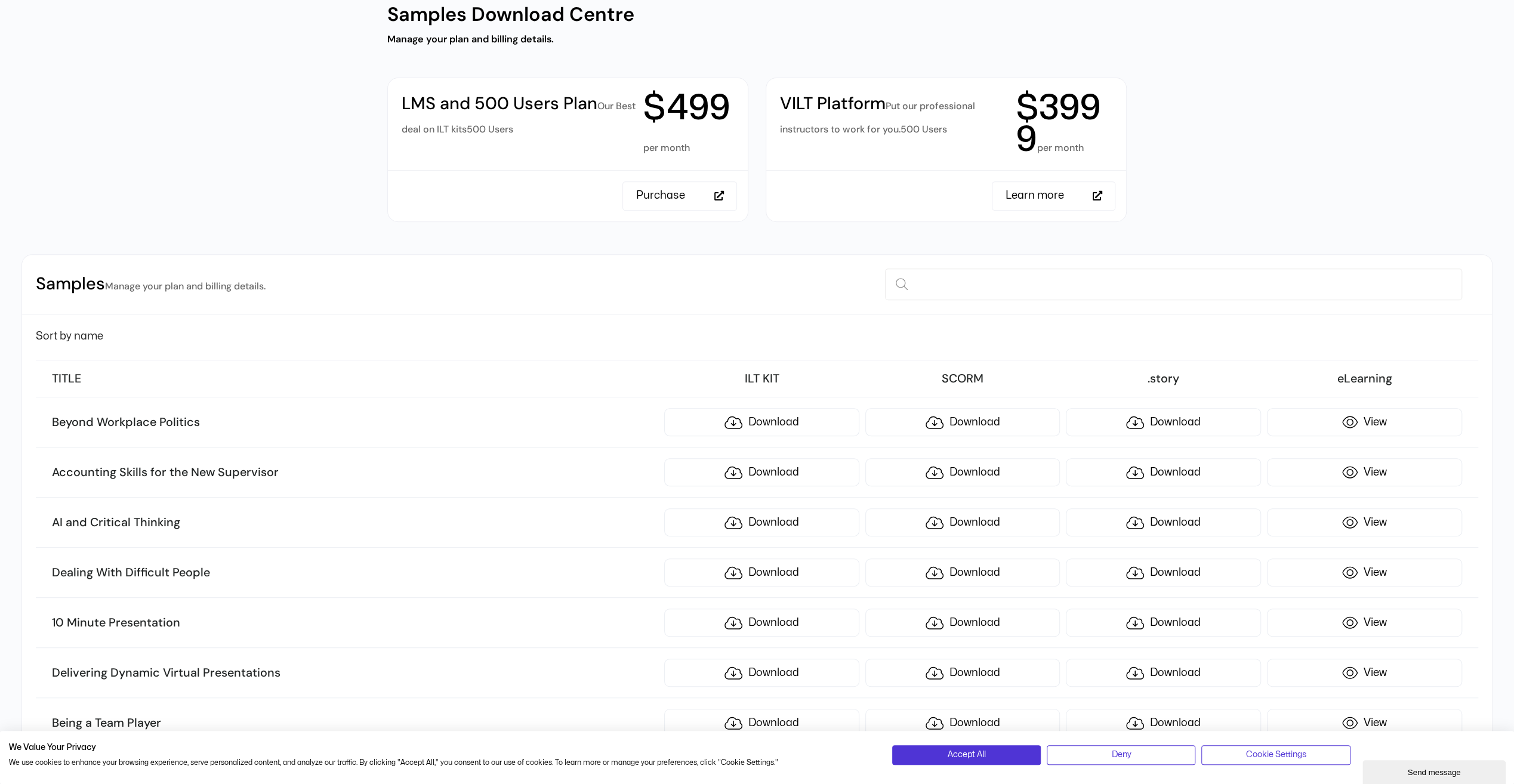
scroll to position [478, 0]
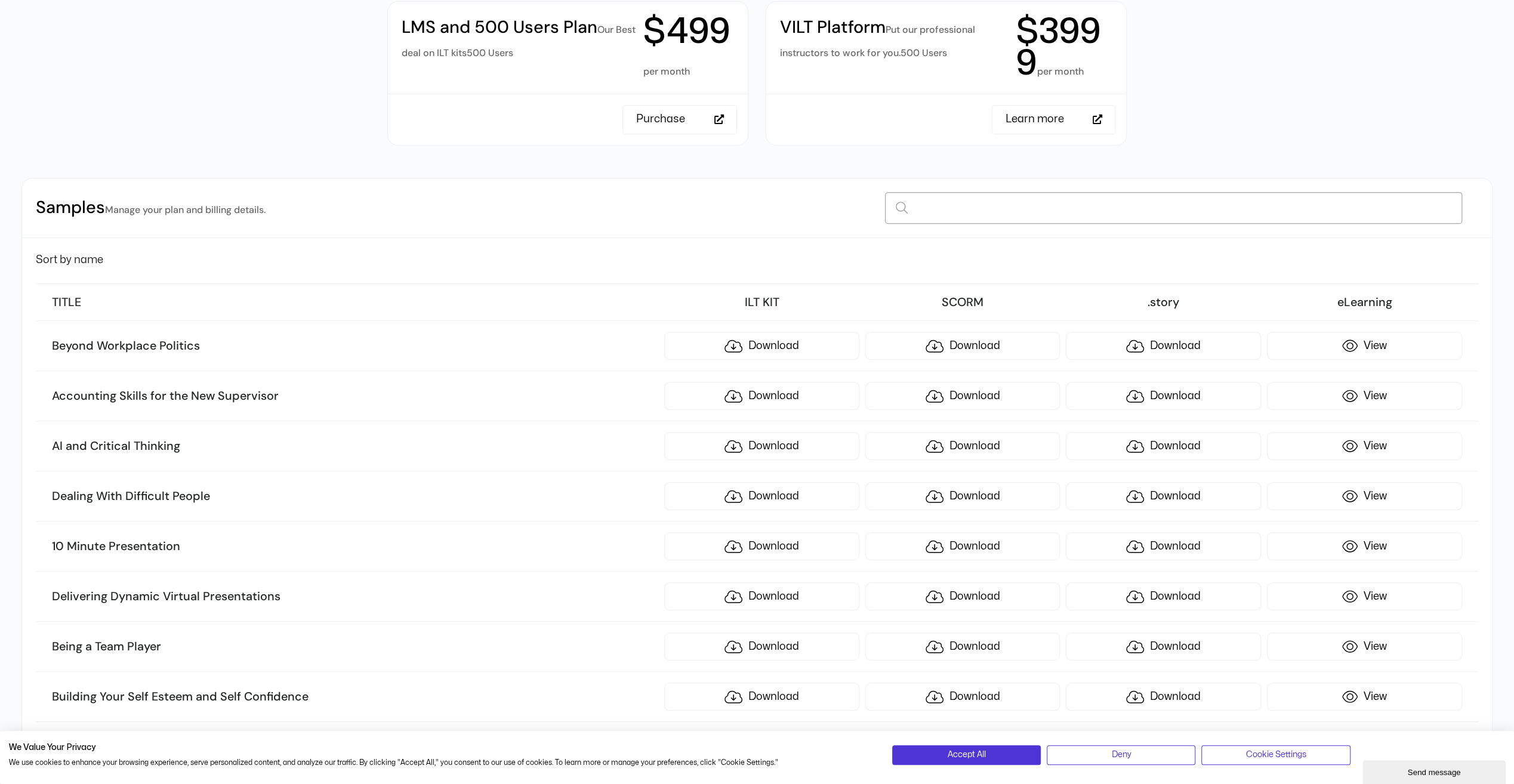
click at [928, 204] on input at bounding box center [1173, 207] width 577 height 31
paste input "**********"
type input "**********"
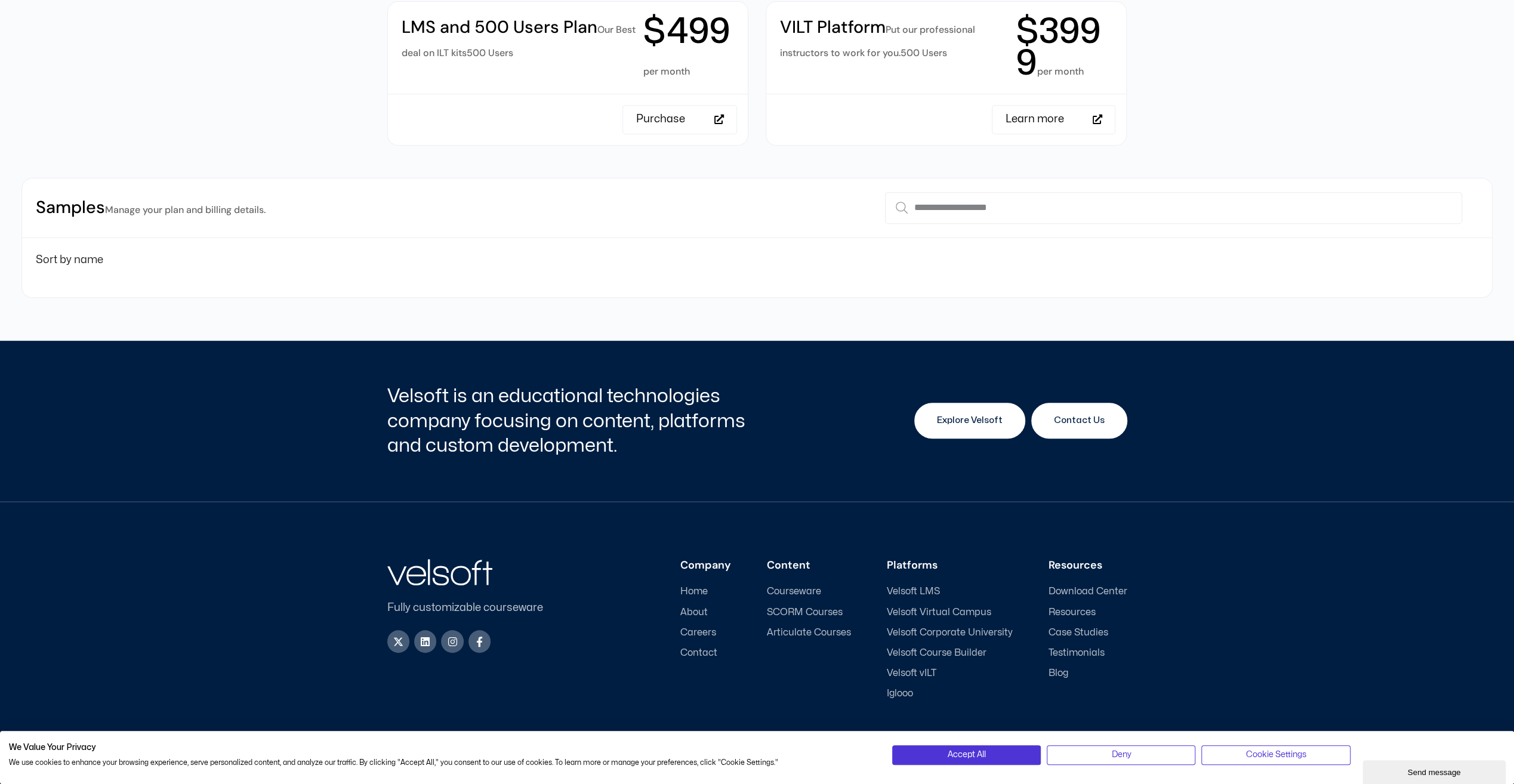
click at [923, 423] on link "Explore Velsoft" at bounding box center [969, 421] width 111 height 36
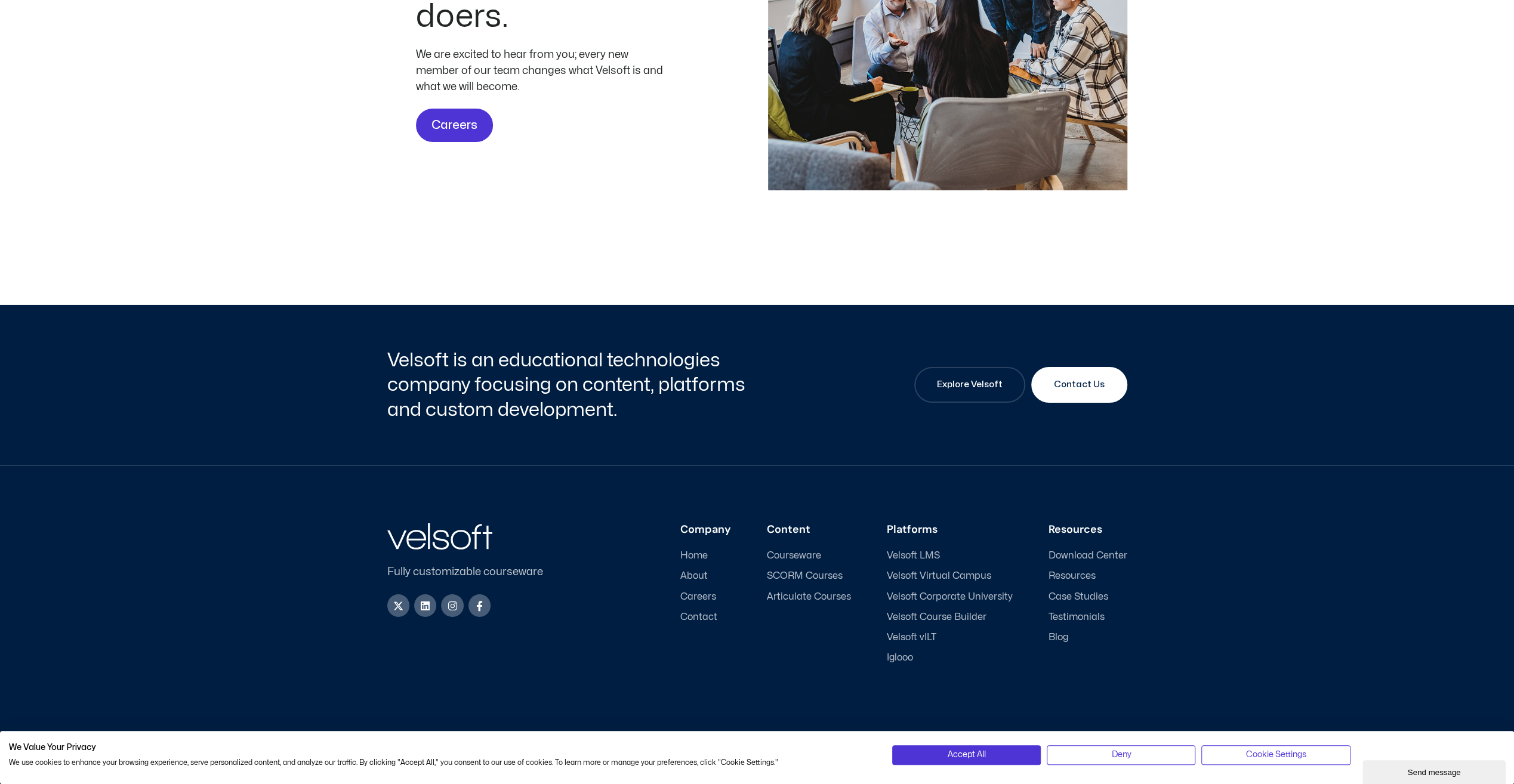
scroll to position [4003, 0]
click at [933, 558] on span "Velsoft LMS" at bounding box center [913, 556] width 53 height 12
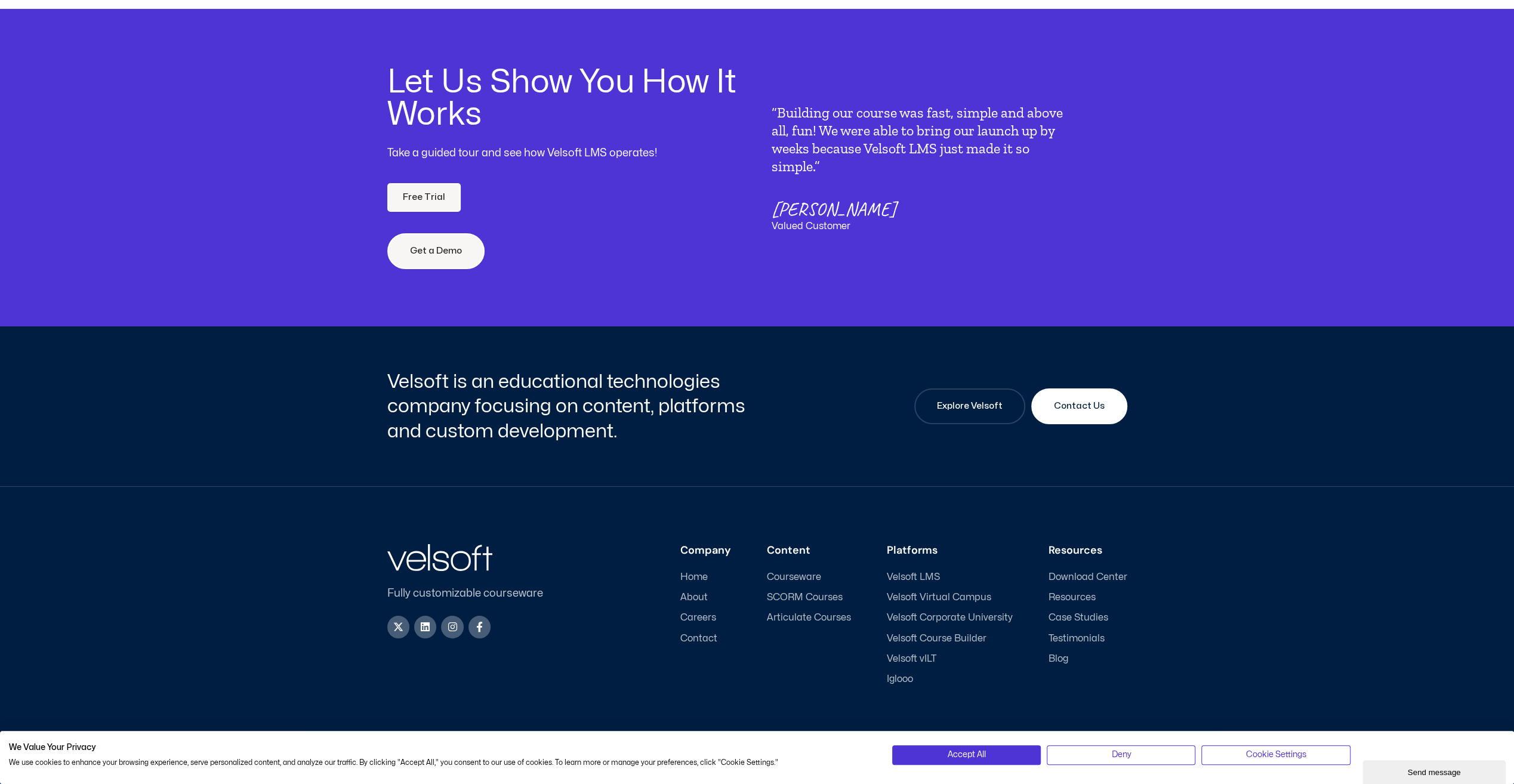
scroll to position [4087, 0]
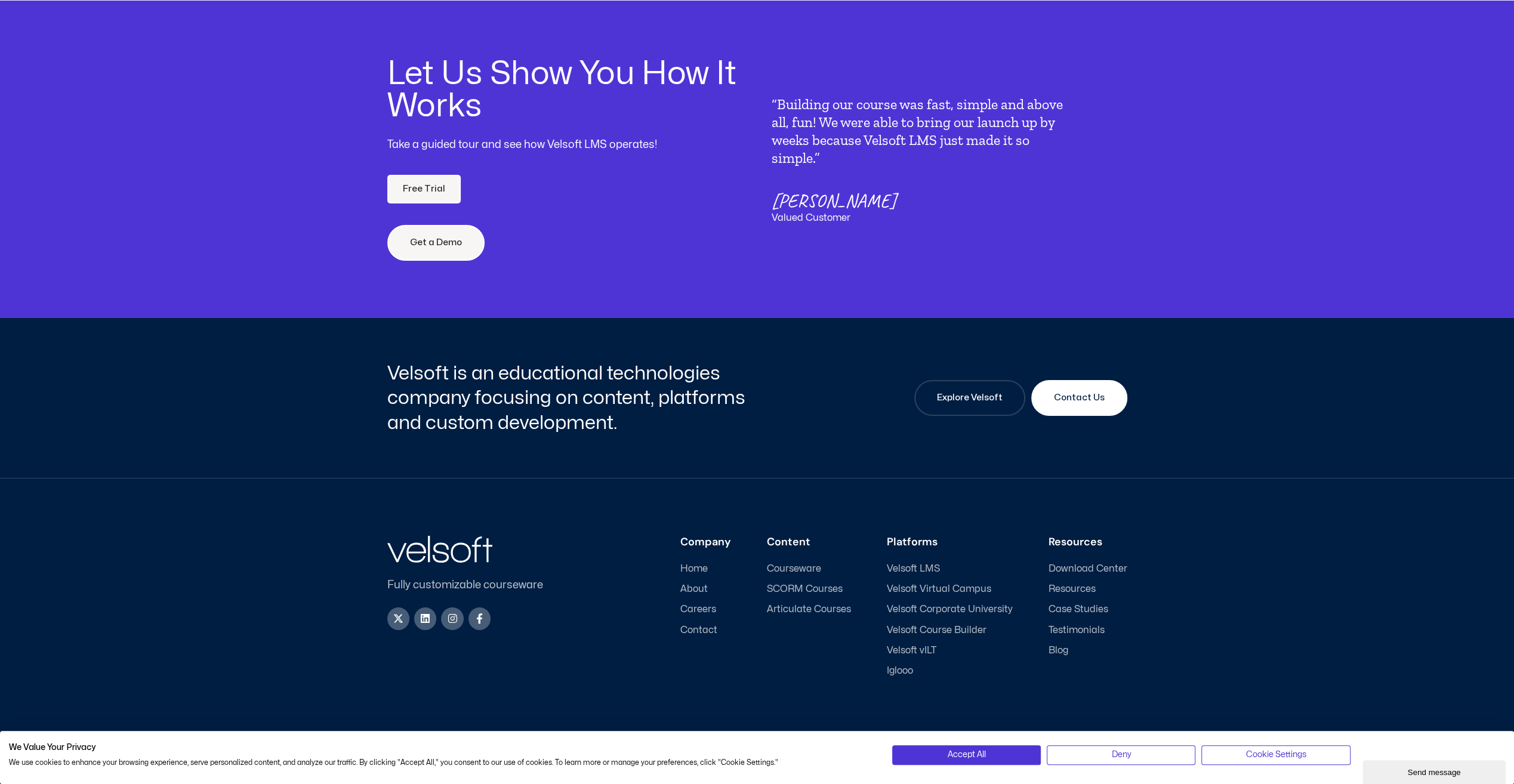
click at [1116, 563] on span "Download Center" at bounding box center [1088, 569] width 79 height 12
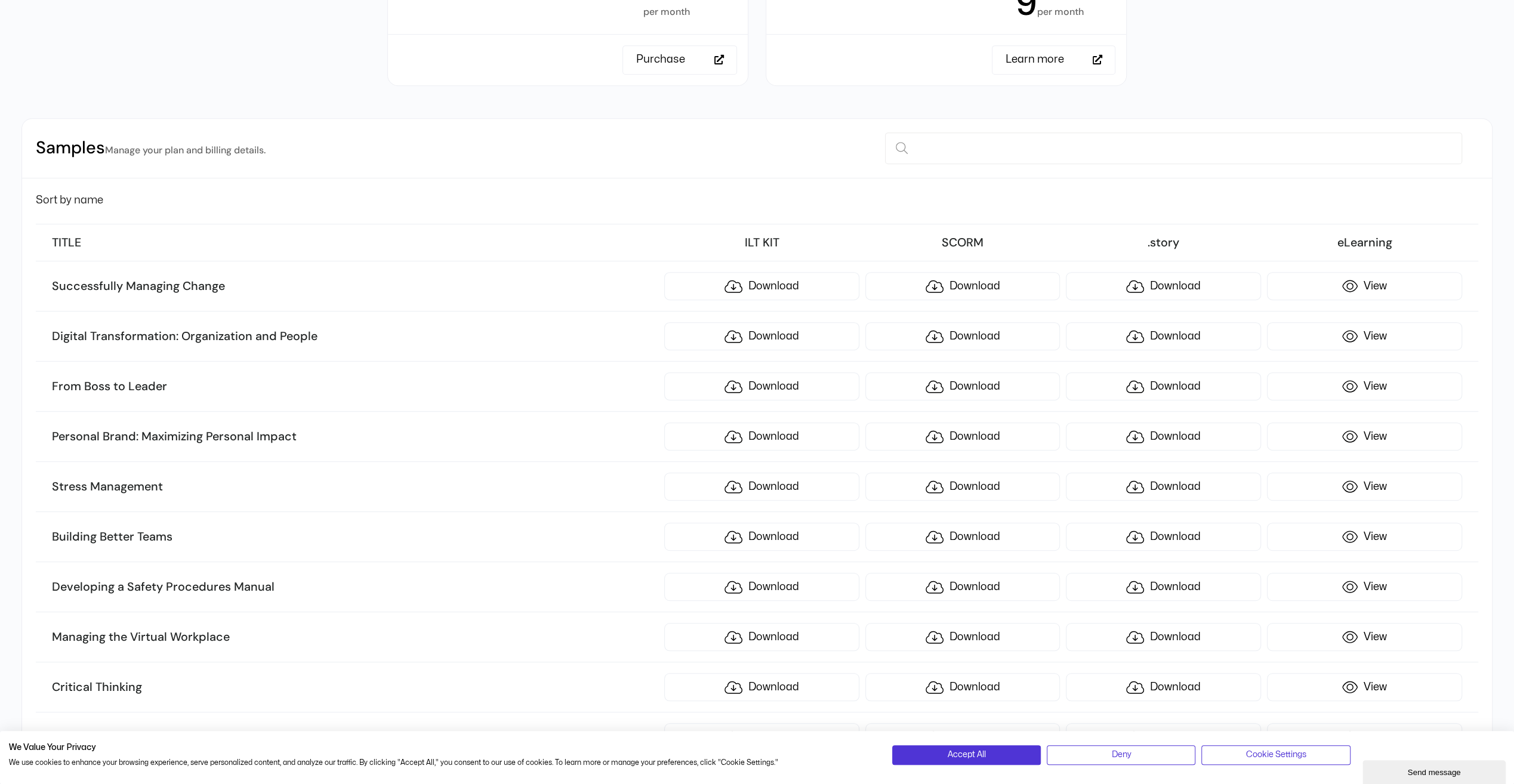
scroll to position [597, 0]
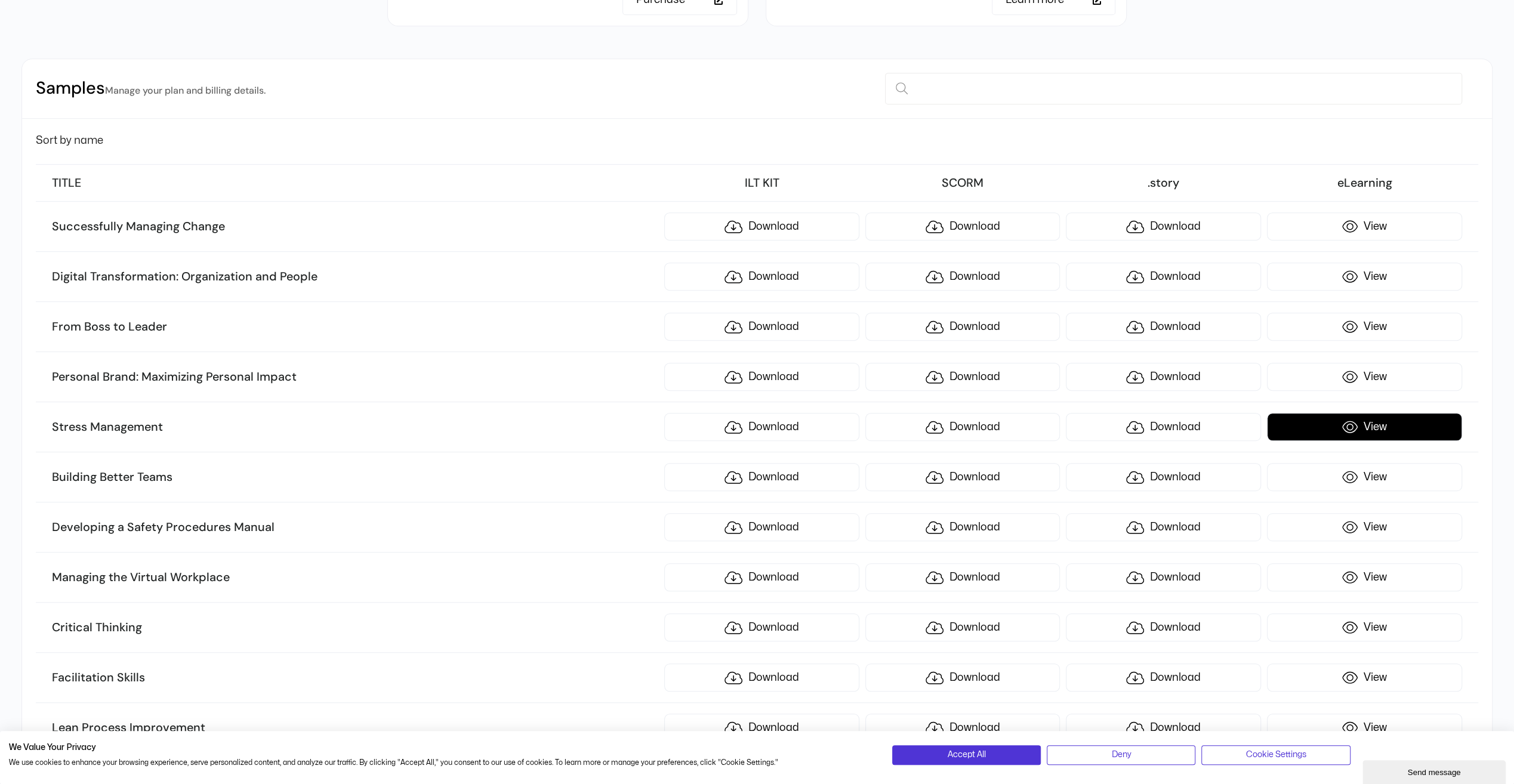
click at [1386, 421] on link "View" at bounding box center [1364, 426] width 195 height 28
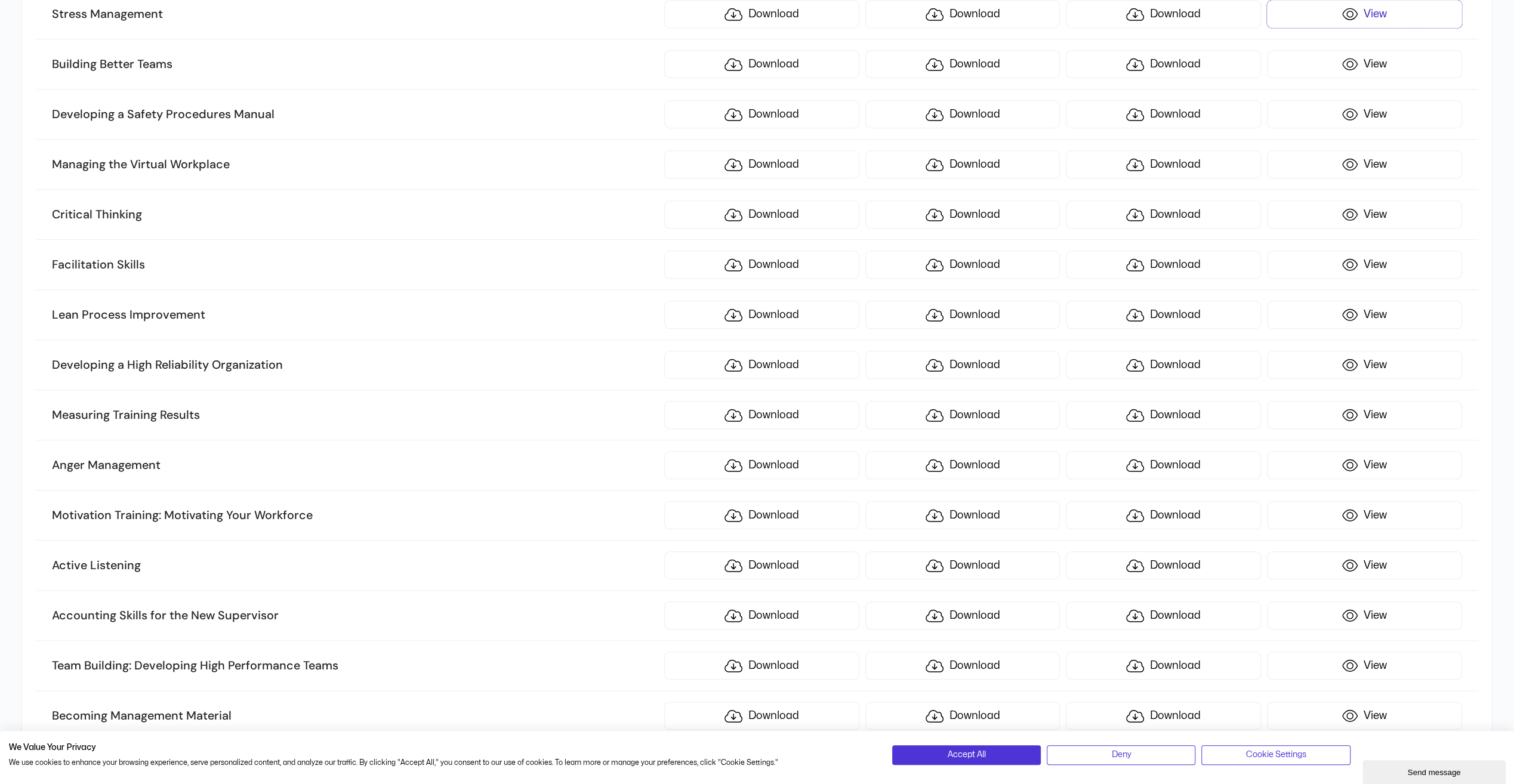
scroll to position [1015, 0]
